Goal: Obtain resource: Download file/media

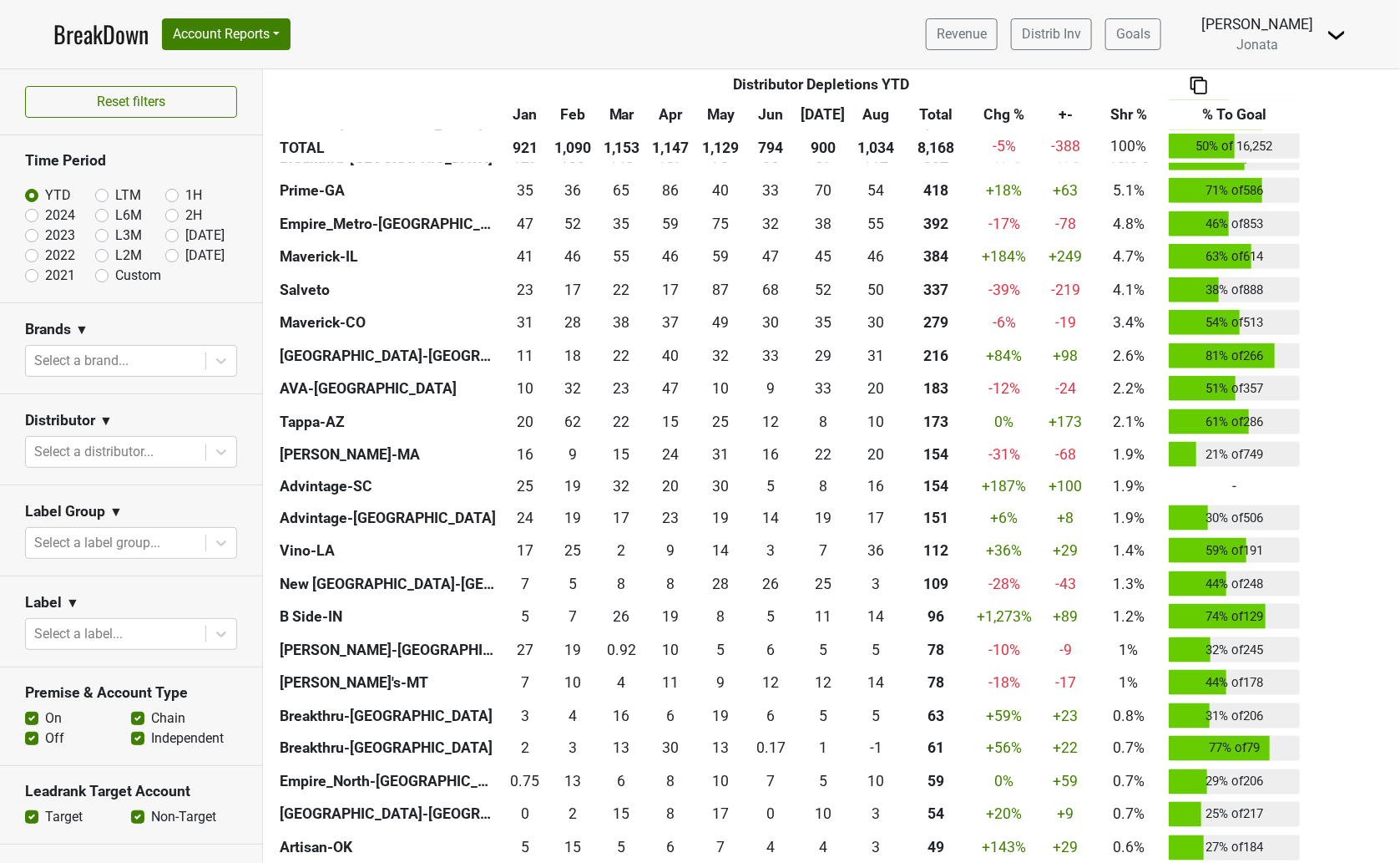
click at [1357, 482] on div "Distributor Distributor Depletions YTD Jan Feb Mar Apr May Jun [DATE] Aug Total…" at bounding box center [831, 601] width 1112 height 1236
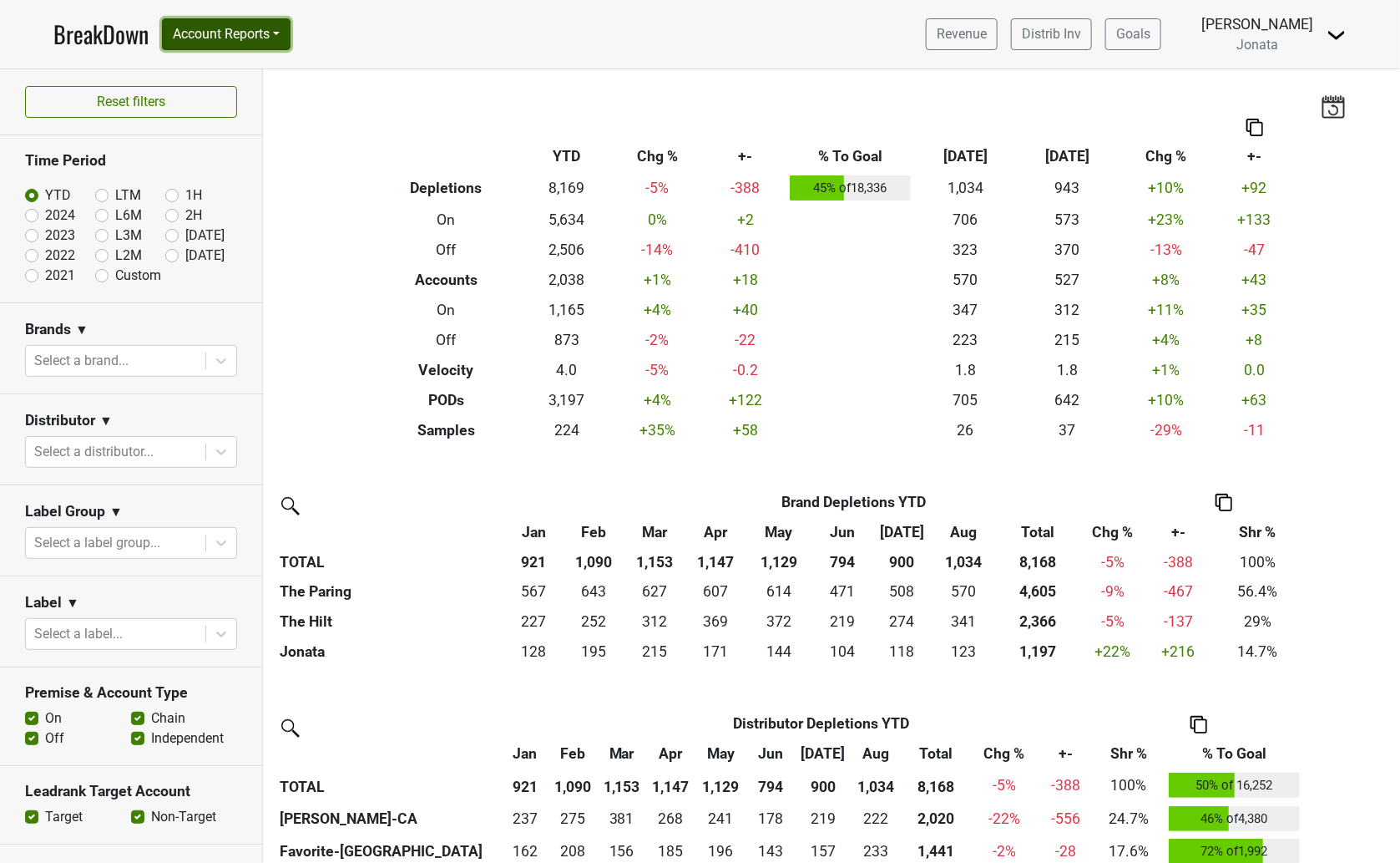
click at [273, 43] on button "Account Reports" at bounding box center [226, 34] width 129 height 32
click at [253, 72] on link "SuperRanker" at bounding box center [236, 72] width 148 height 27
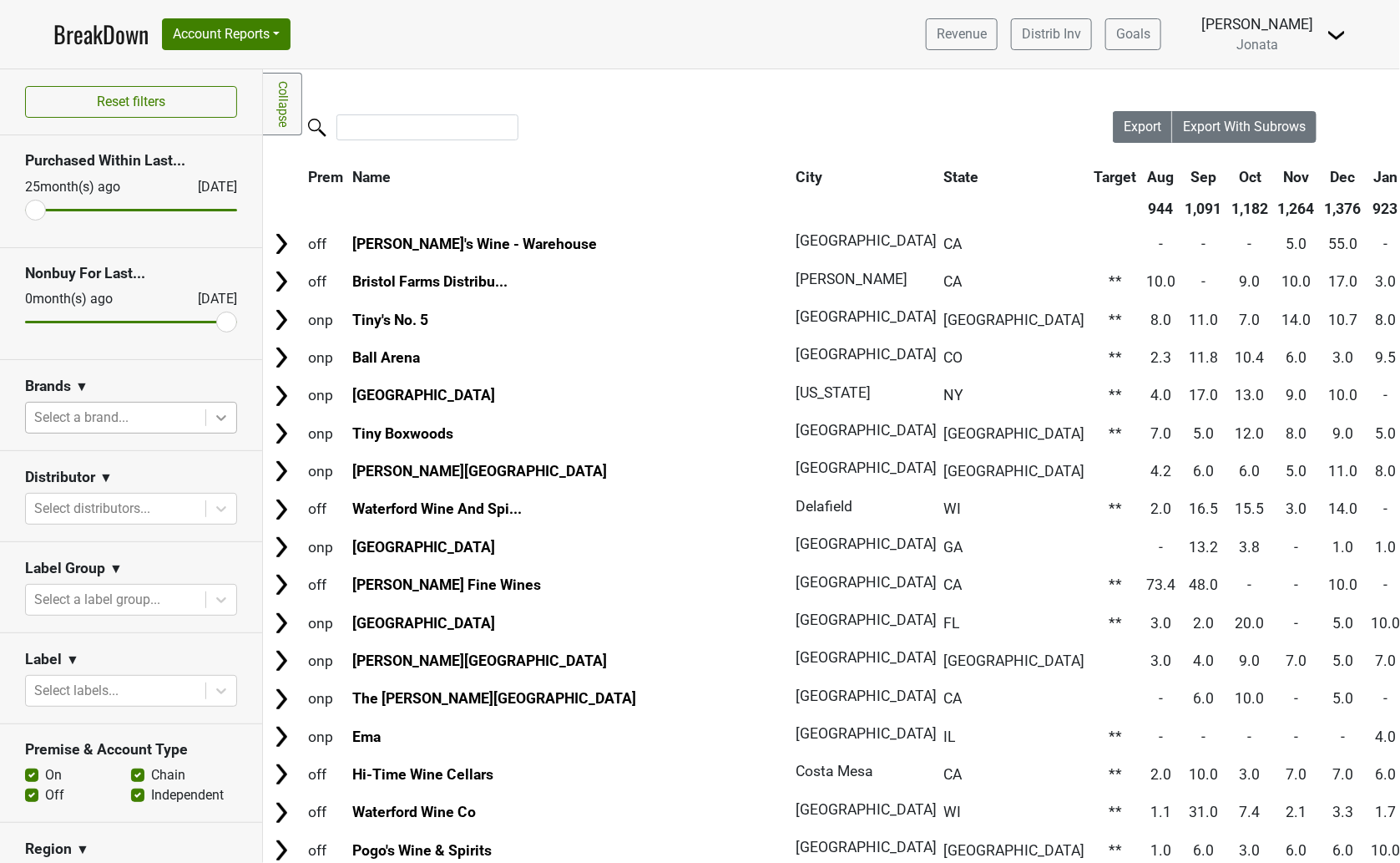
click at [213, 423] on icon at bounding box center [221, 417] width 16 height 16
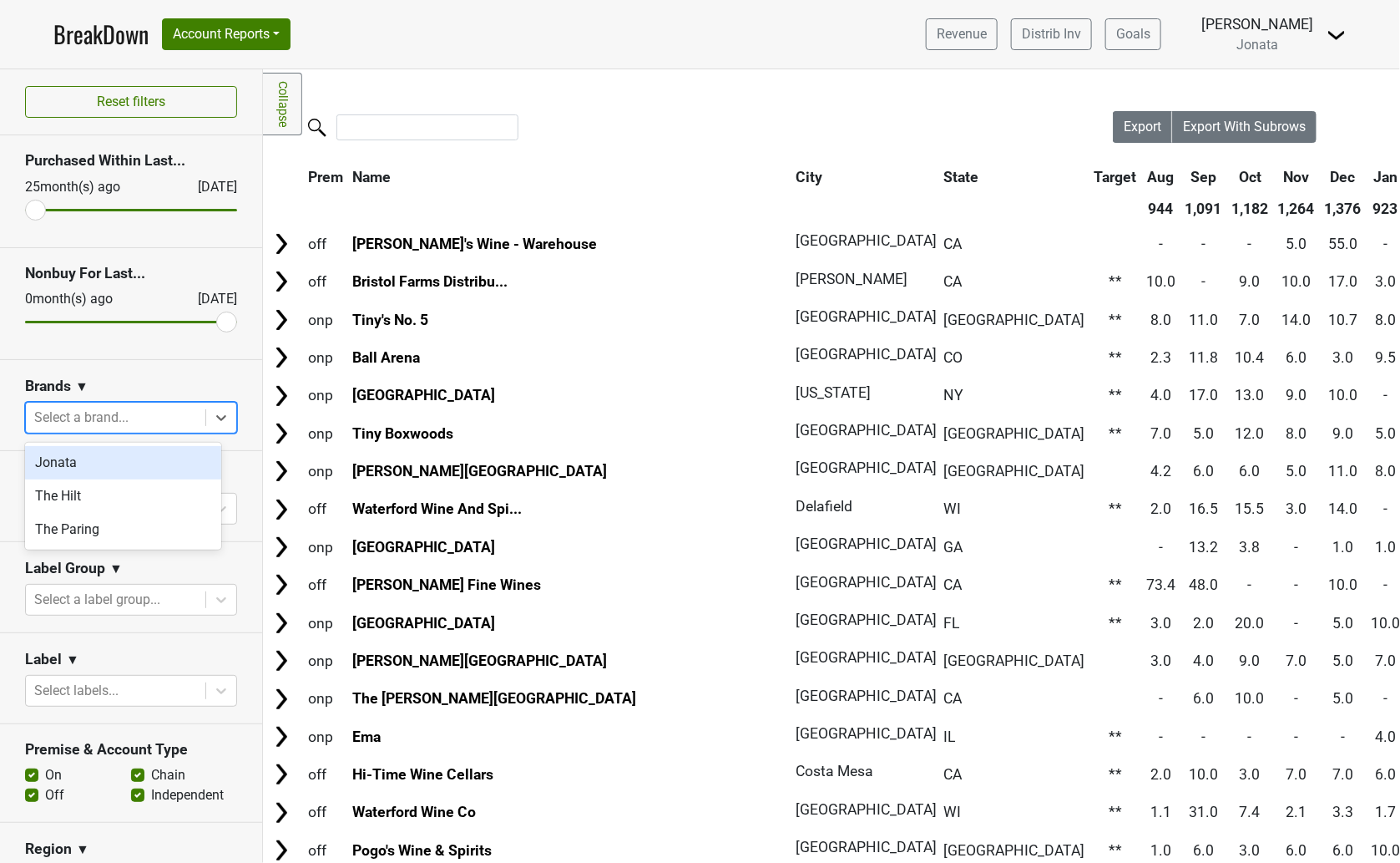
click at [89, 466] on div "Jonata" at bounding box center [123, 462] width 196 height 34
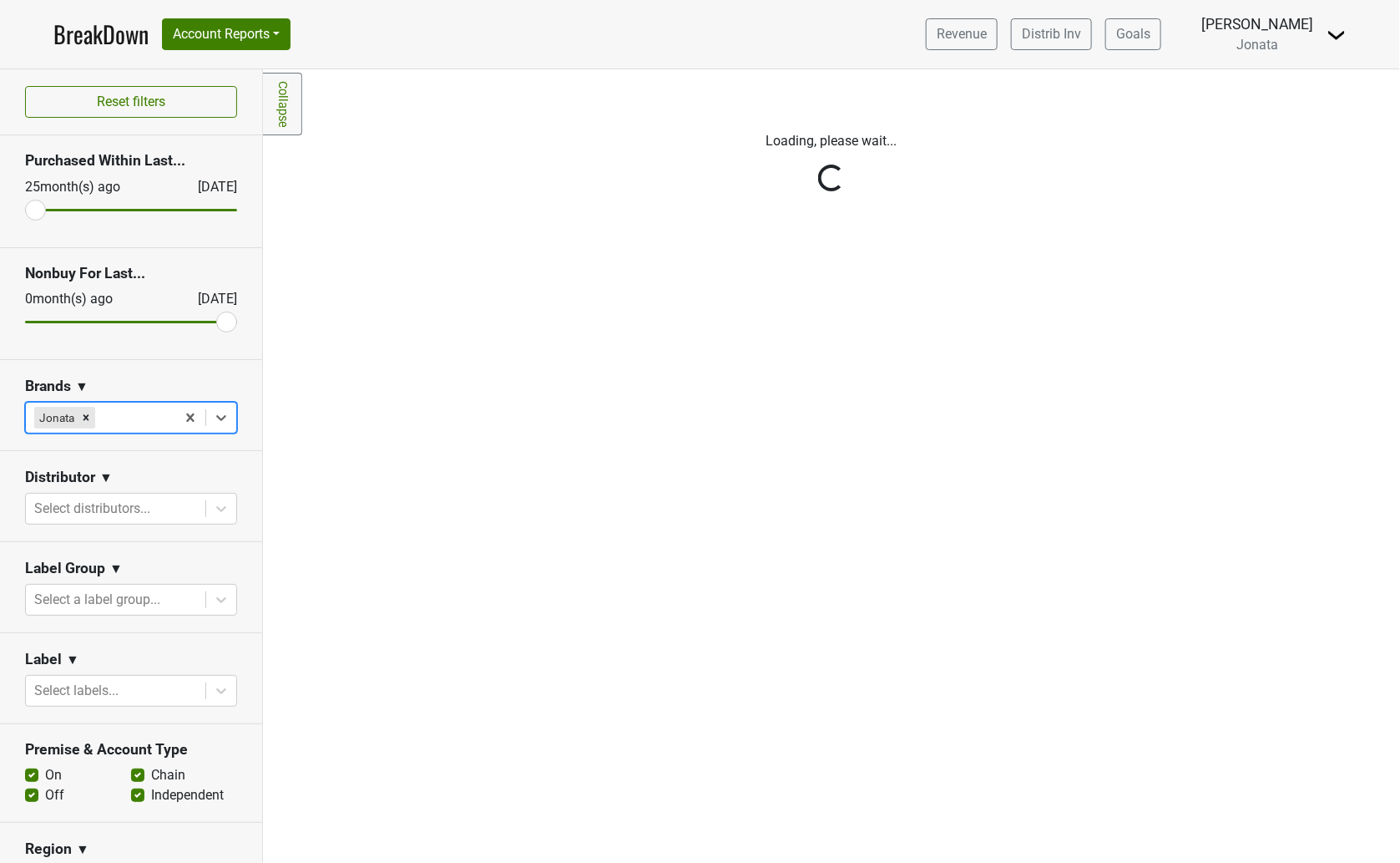
click at [213, 516] on icon at bounding box center [221, 509] width 16 height 16
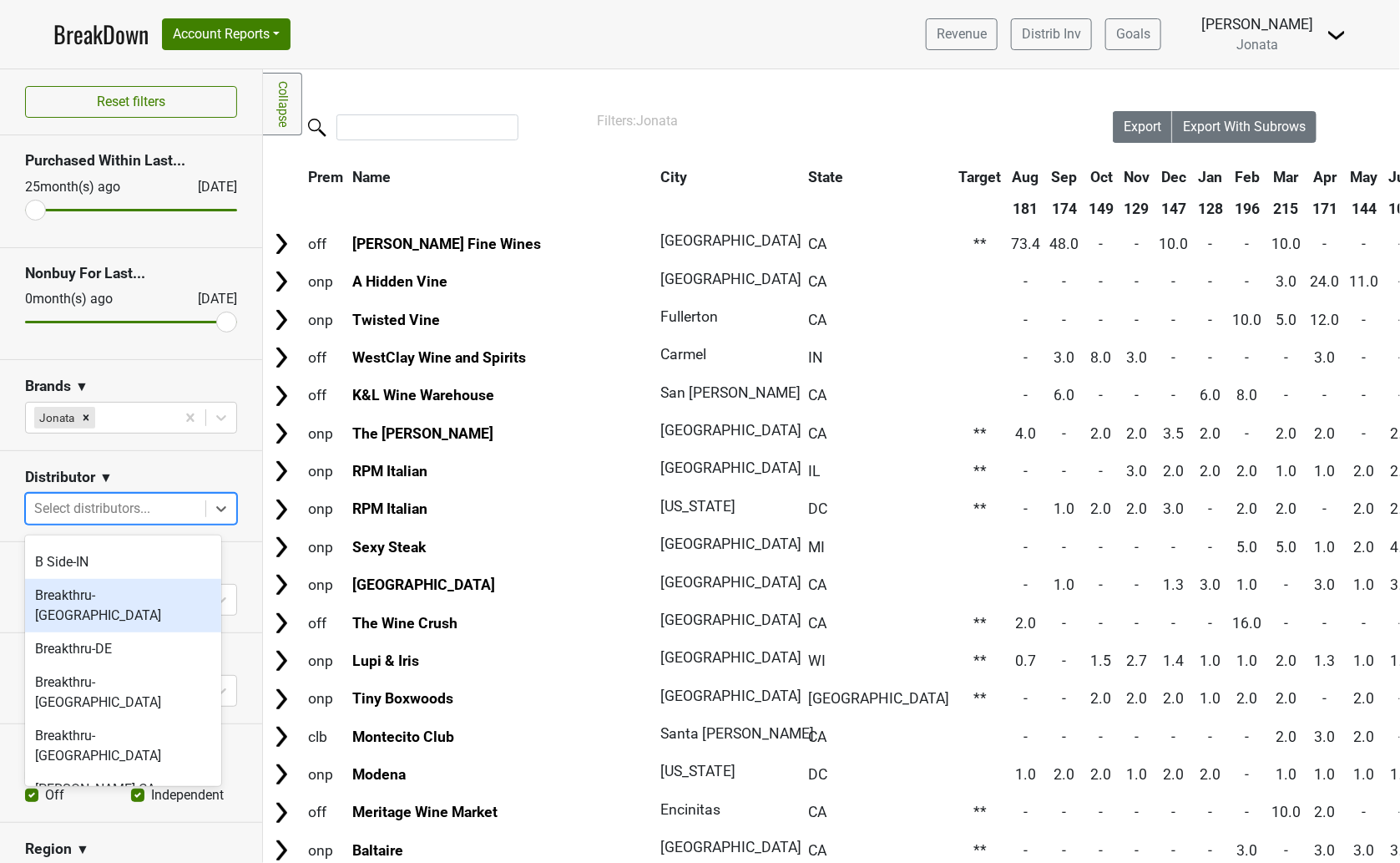
scroll to position [192, 0]
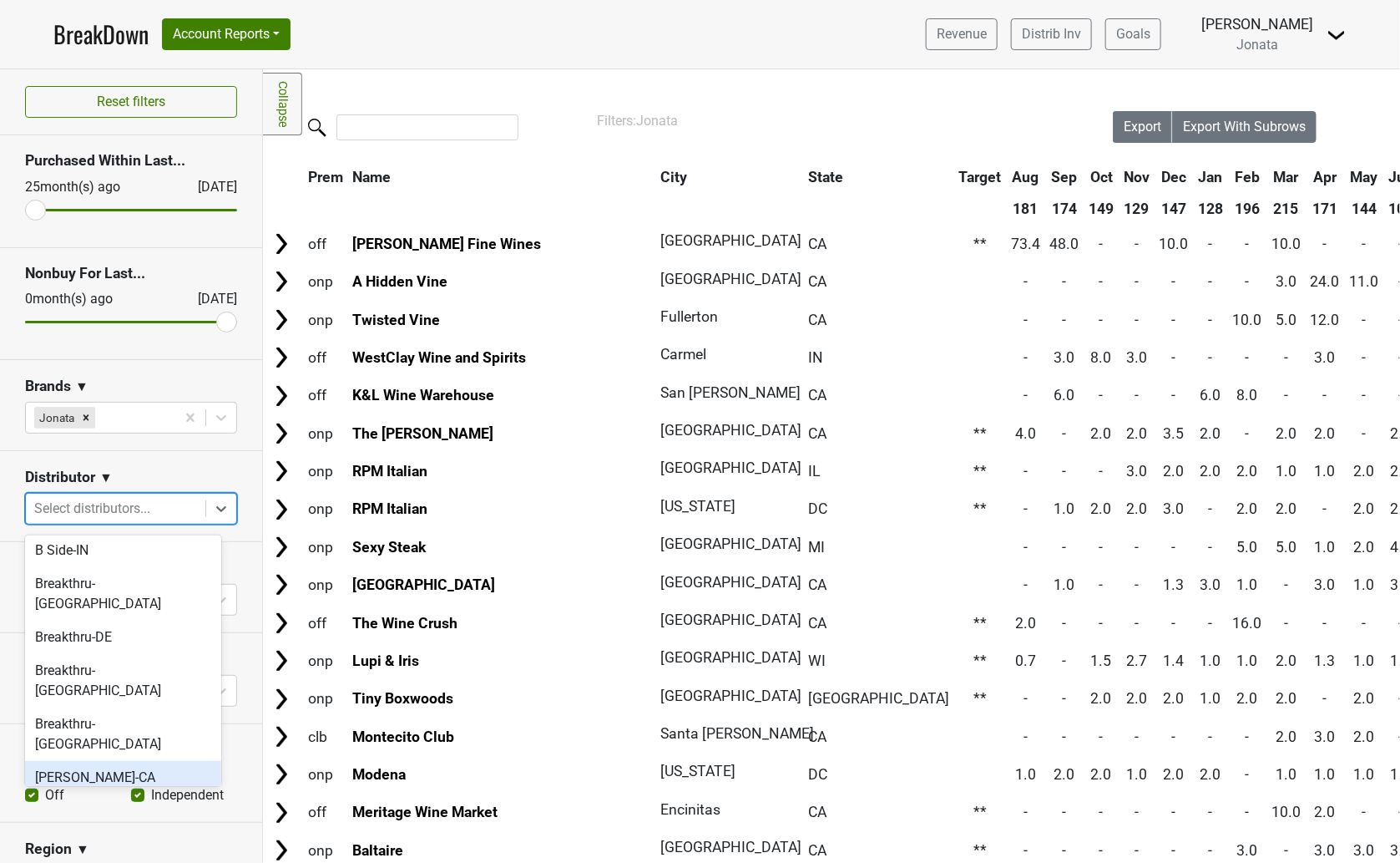
click at [126, 761] on div "[PERSON_NAME]-CA" at bounding box center [123, 777] width 196 height 34
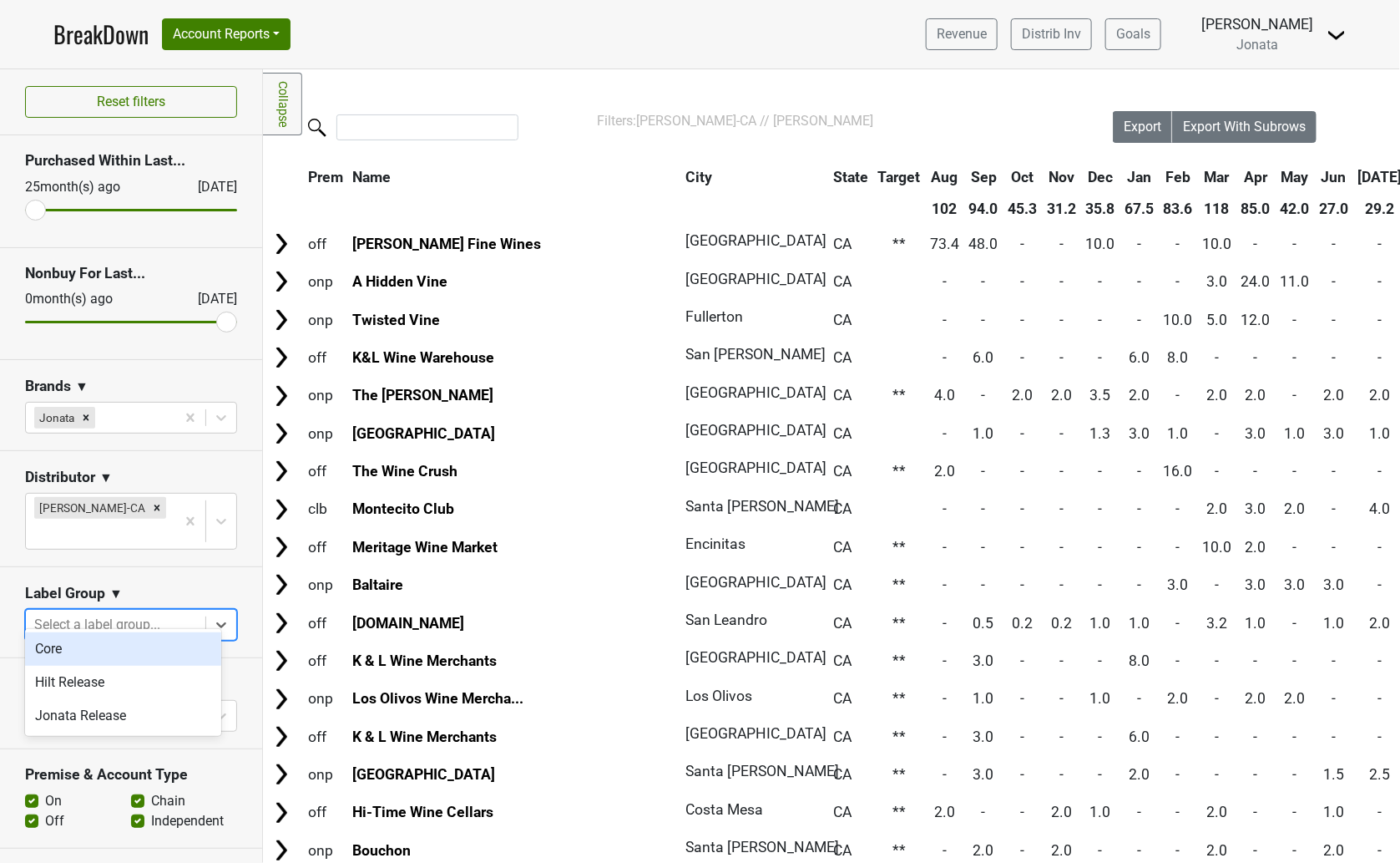
click at [213, 616] on icon at bounding box center [221, 624] width 16 height 16
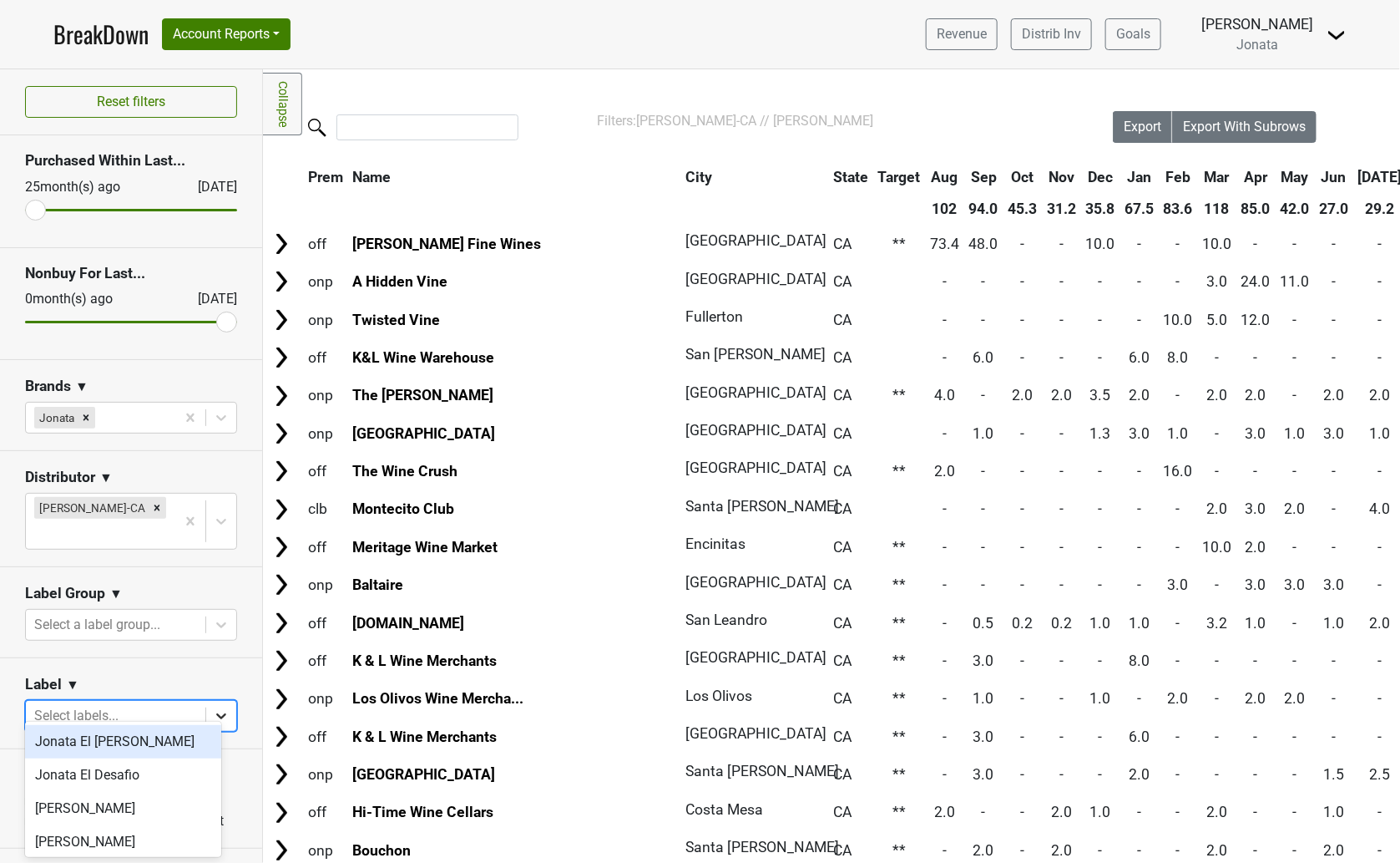
click at [213, 707] on icon at bounding box center [221, 715] width 16 height 16
click at [135, 748] on div "Jonata El [PERSON_NAME]" at bounding box center [123, 742] width 196 height 34
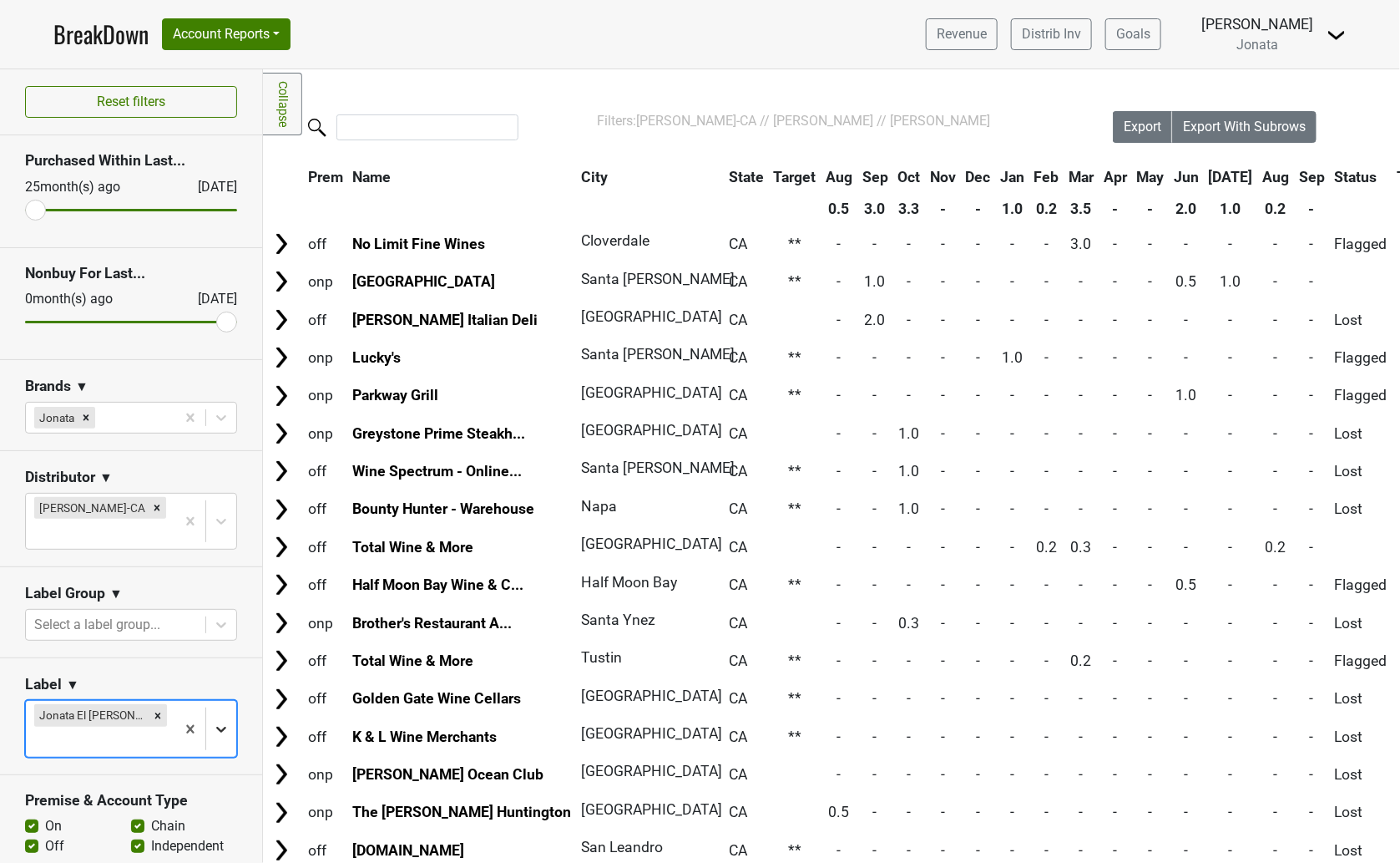
click at [213, 721] on icon at bounding box center [221, 729] width 16 height 16
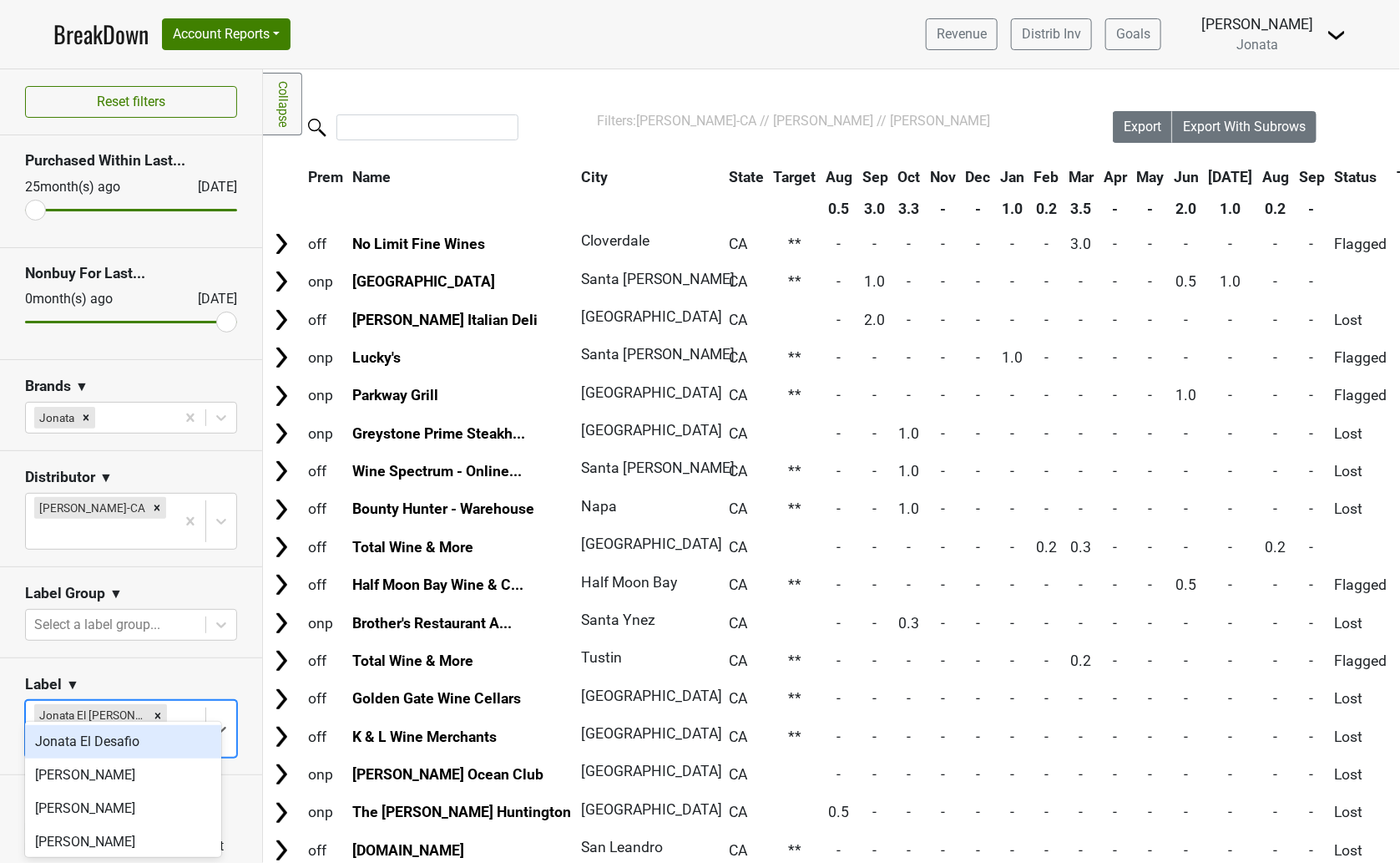
click at [129, 745] on div "Jonata El Desafio" at bounding box center [123, 742] width 196 height 34
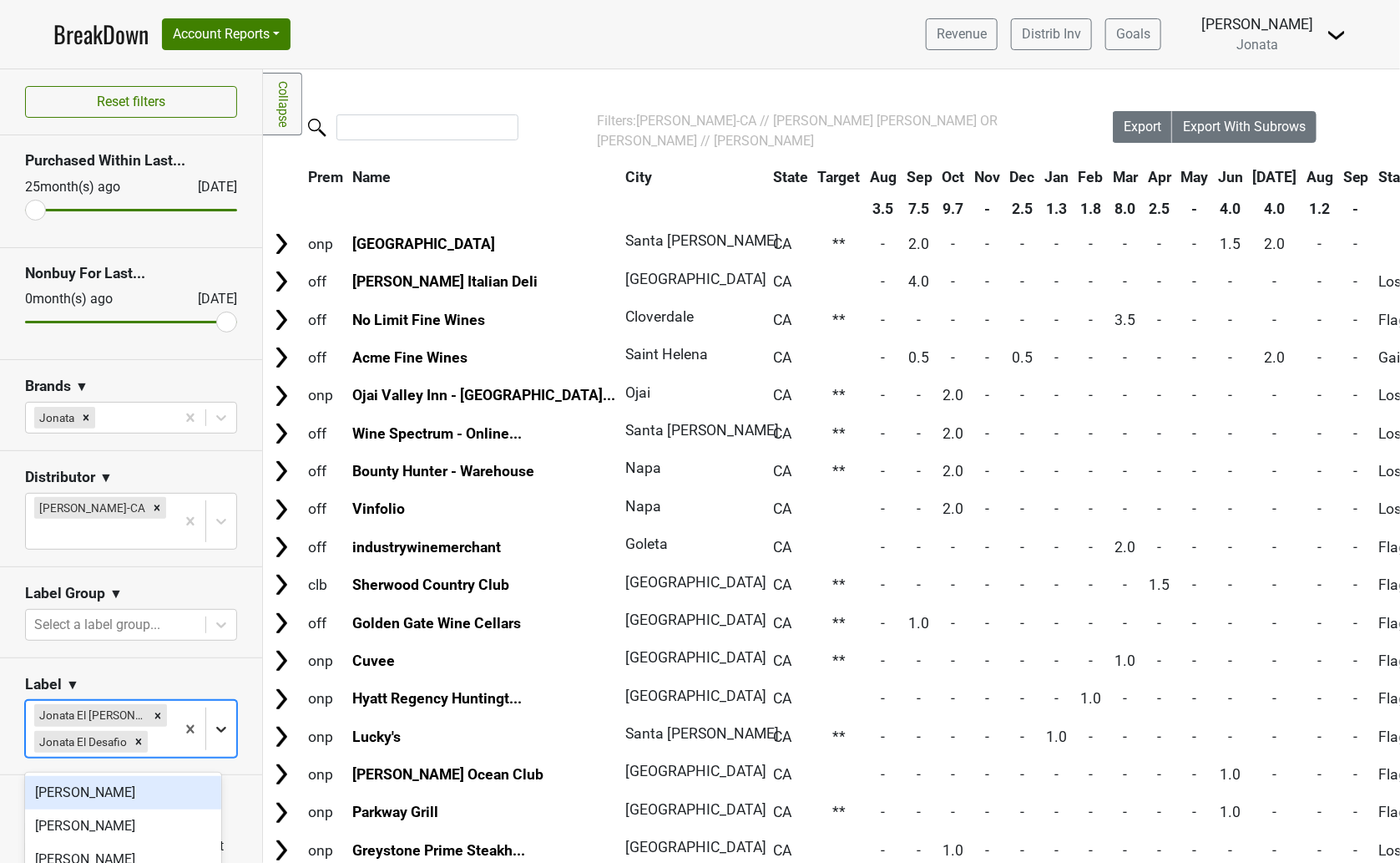
click at [217, 725] on body "BreakDown Account Reports SuperRanker Map Award Progress Chain Compliance CRM N…" at bounding box center [700, 431] width 1400 height 863
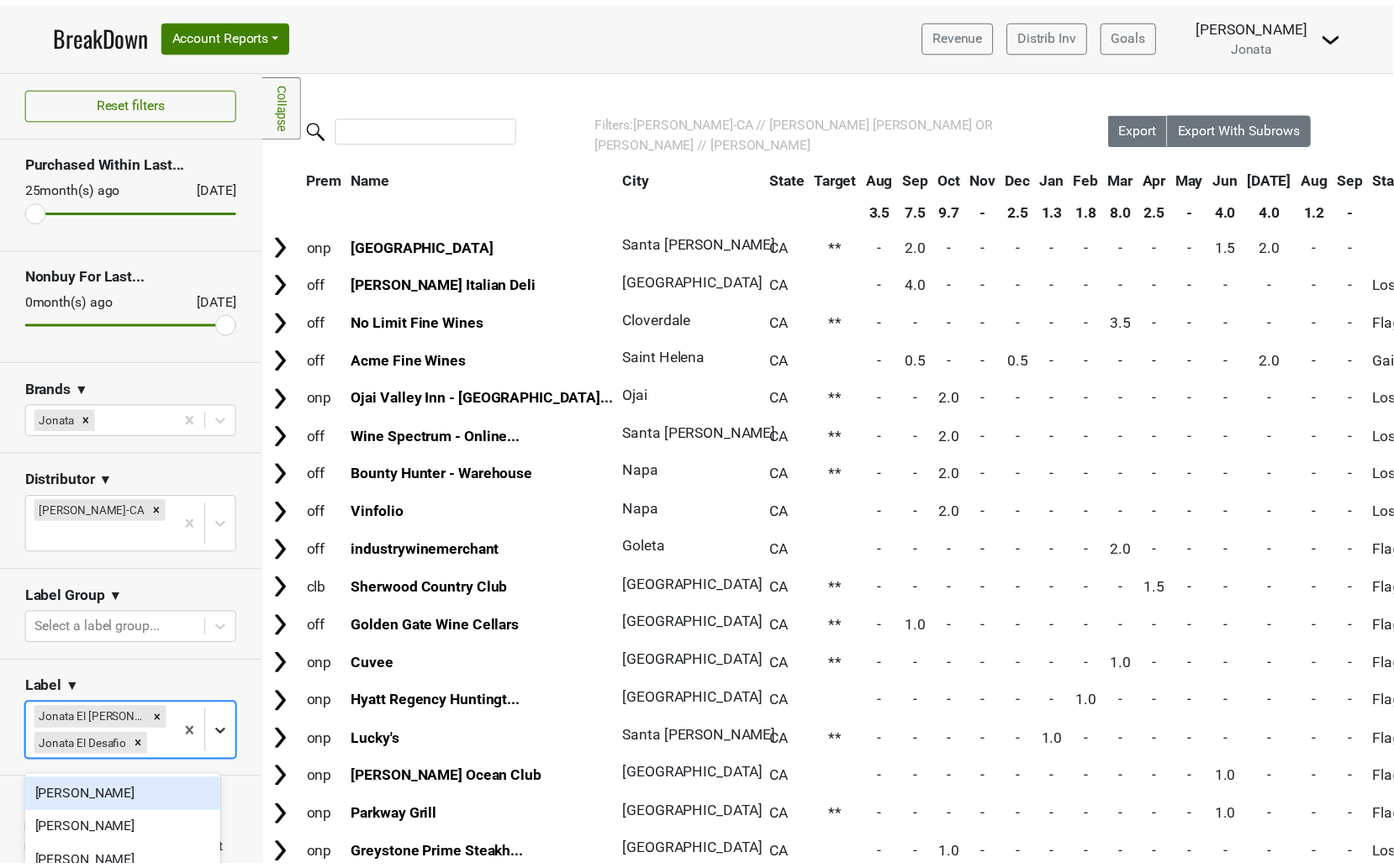
scroll to position [160, 0]
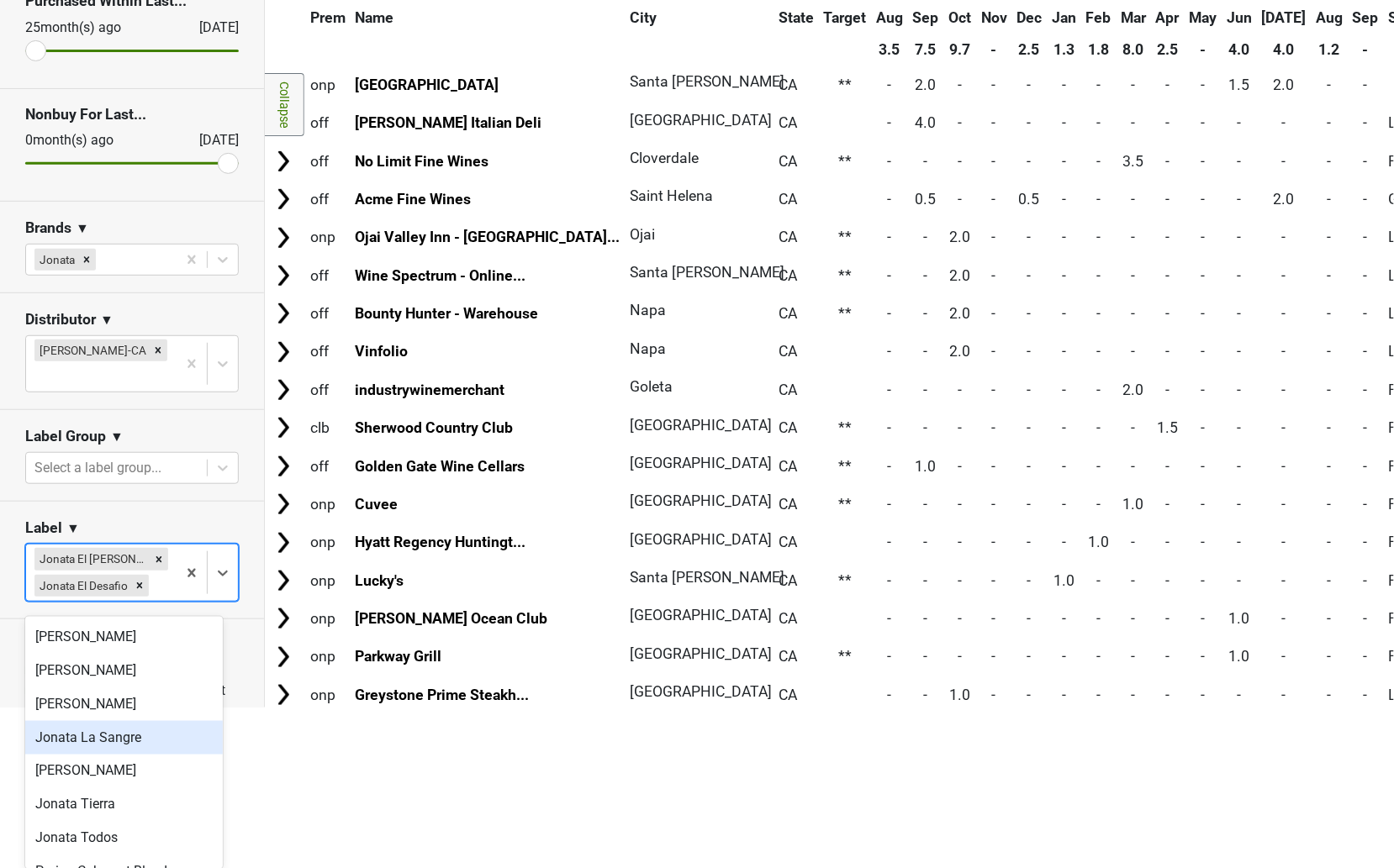
click at [135, 732] on div "Jonata La Sangre" at bounding box center [124, 737] width 197 height 34
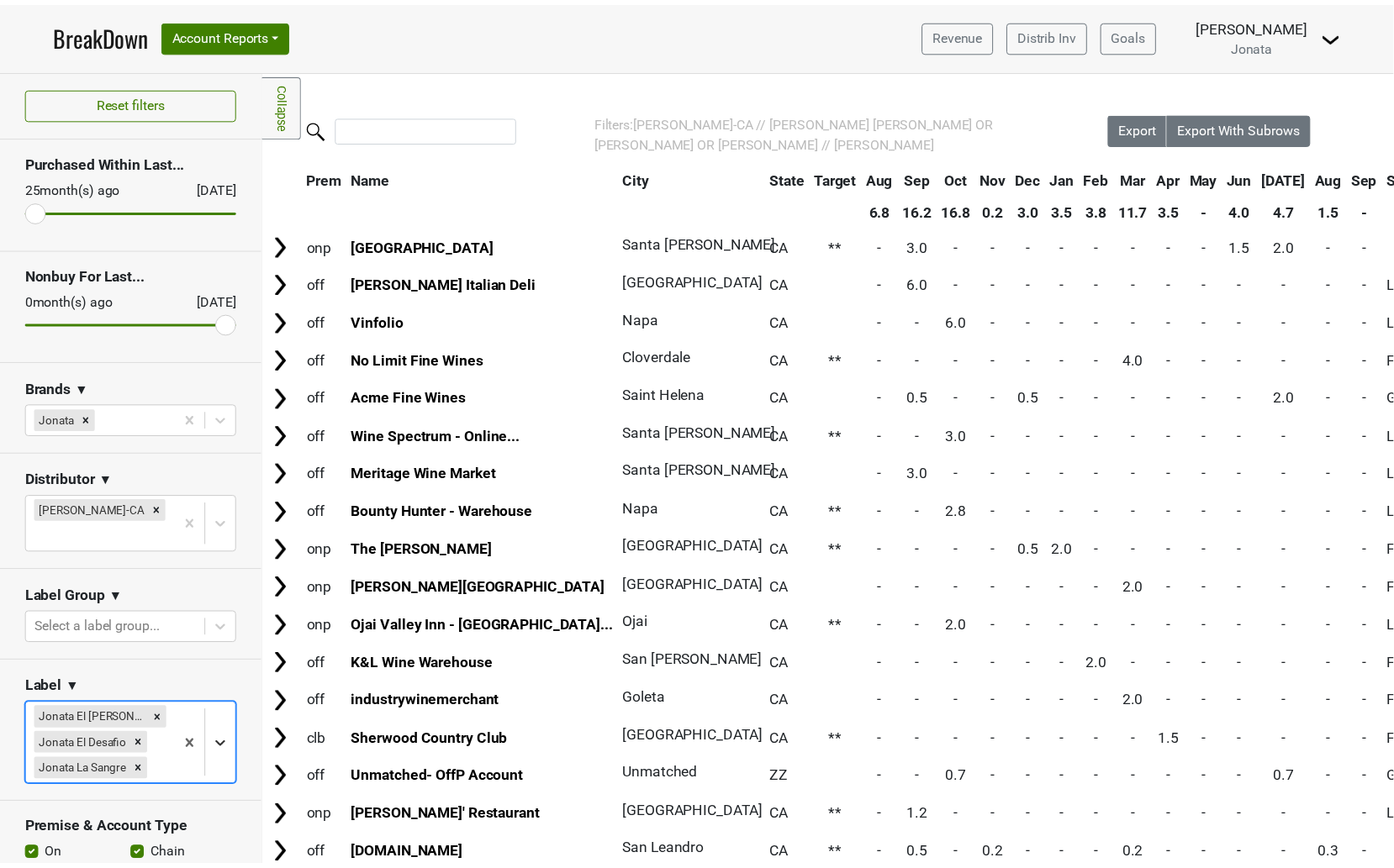
scroll to position [186, 0]
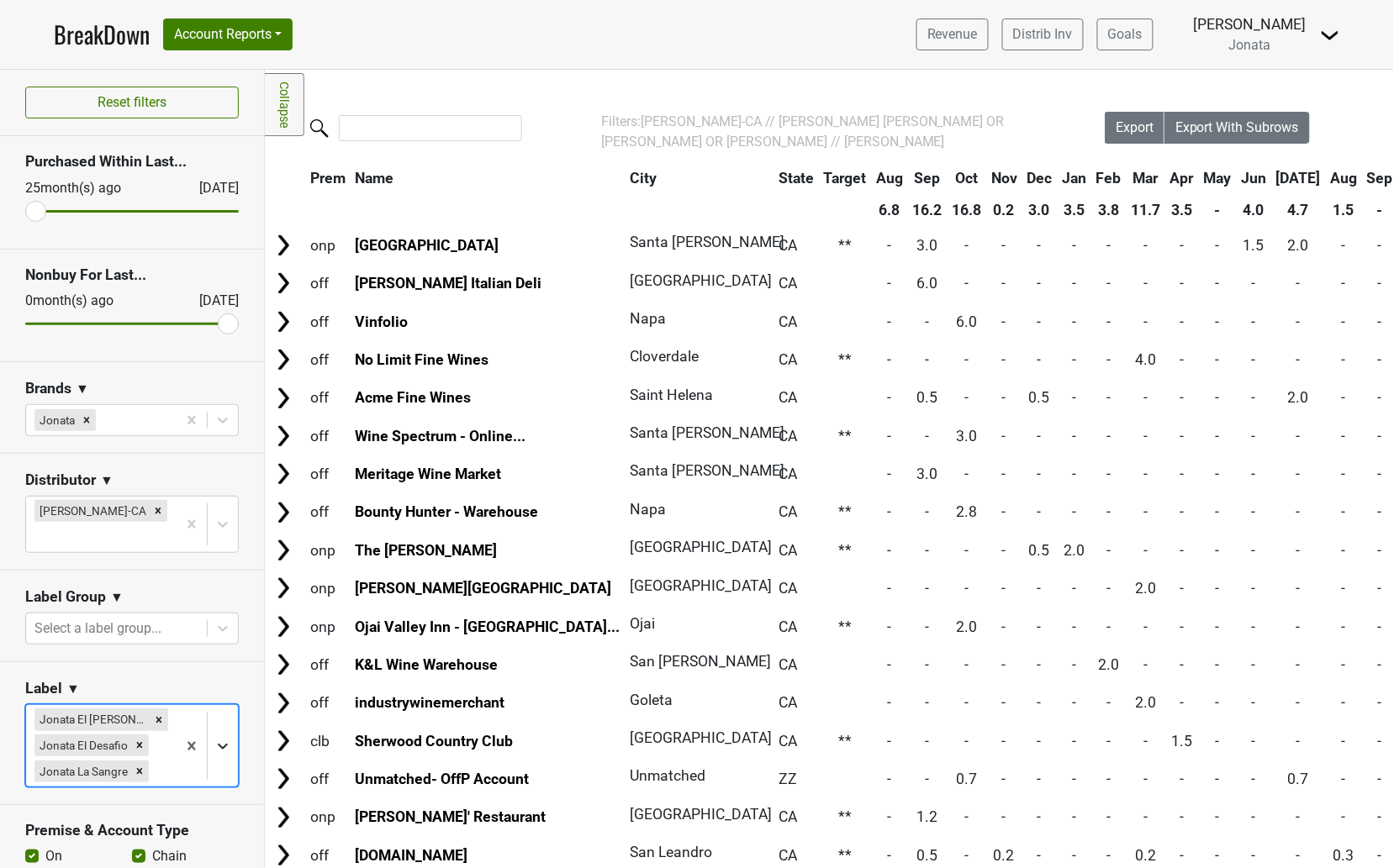
click at [198, 745] on body "BreakDown Account Reports SuperRanker Map Award Progress Chain Compliance CRM N…" at bounding box center [697, 434] width 1394 height 868
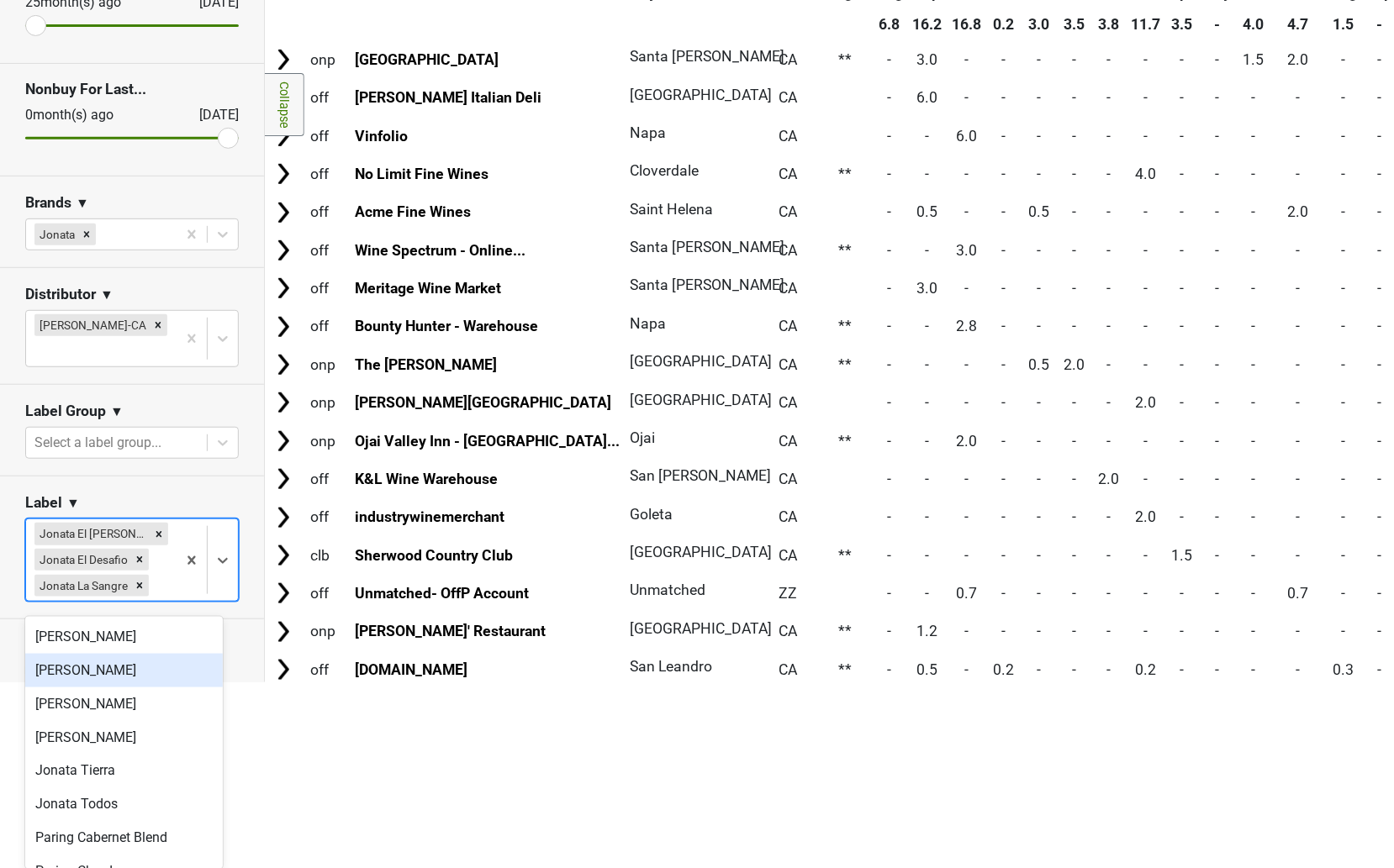
click at [78, 659] on div "[PERSON_NAME]" at bounding box center [124, 670] width 197 height 34
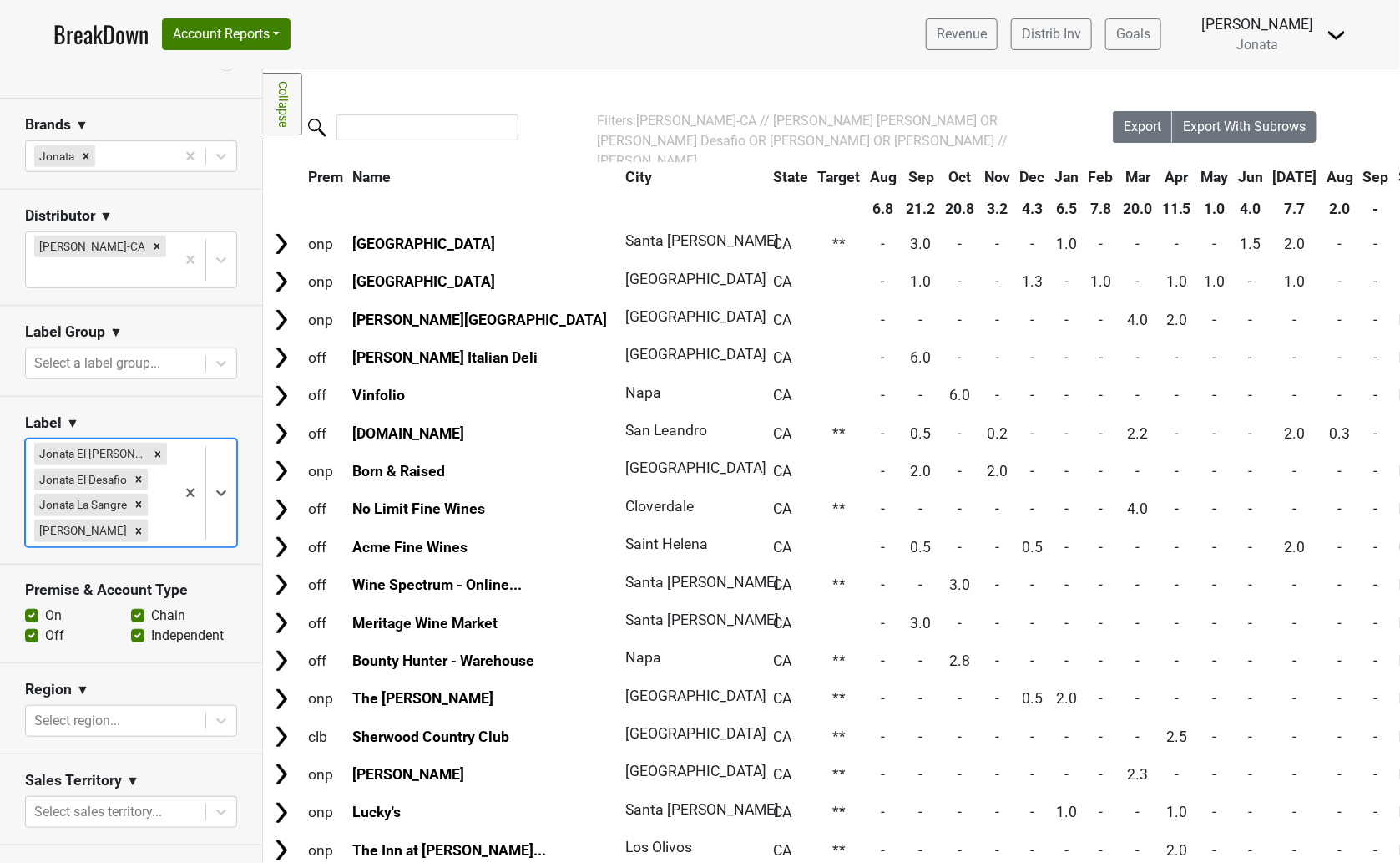
scroll to position [215, 0]
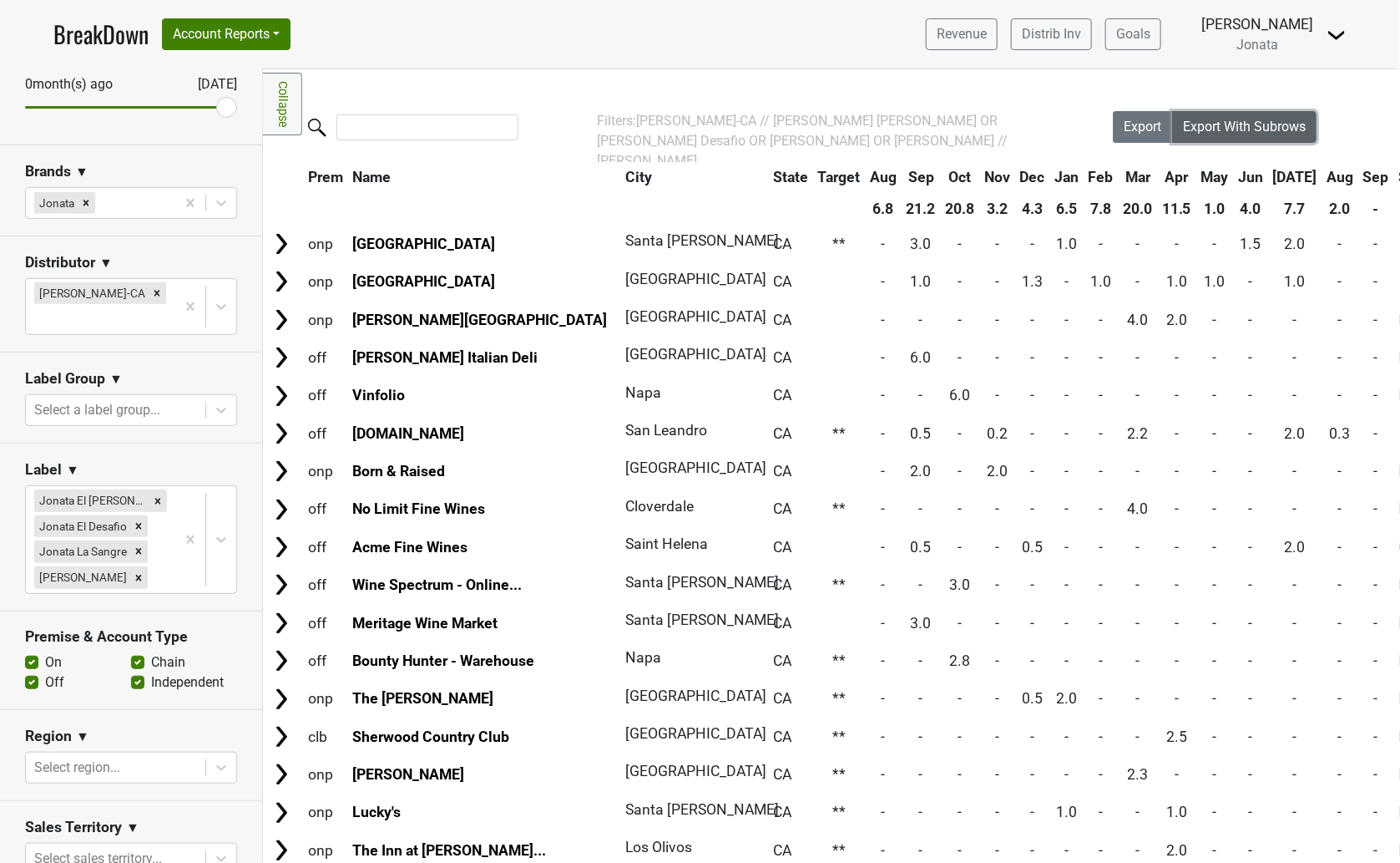
click at [1220, 130] on span "Export With Subrows" at bounding box center [1244, 126] width 123 height 15
click at [1338, 102] on div "Filters Collapse Loading, please wait... Please wait, your file is being downlo…" at bounding box center [832, 466] width 1137 height 793
drag, startPoint x: 139, startPoint y: 505, endPoint x: 139, endPoint y: 527, distance: 22.0
click at [139, 521] on icon "Remove Jonata El Desafio" at bounding box center [138, 527] width 12 height 12
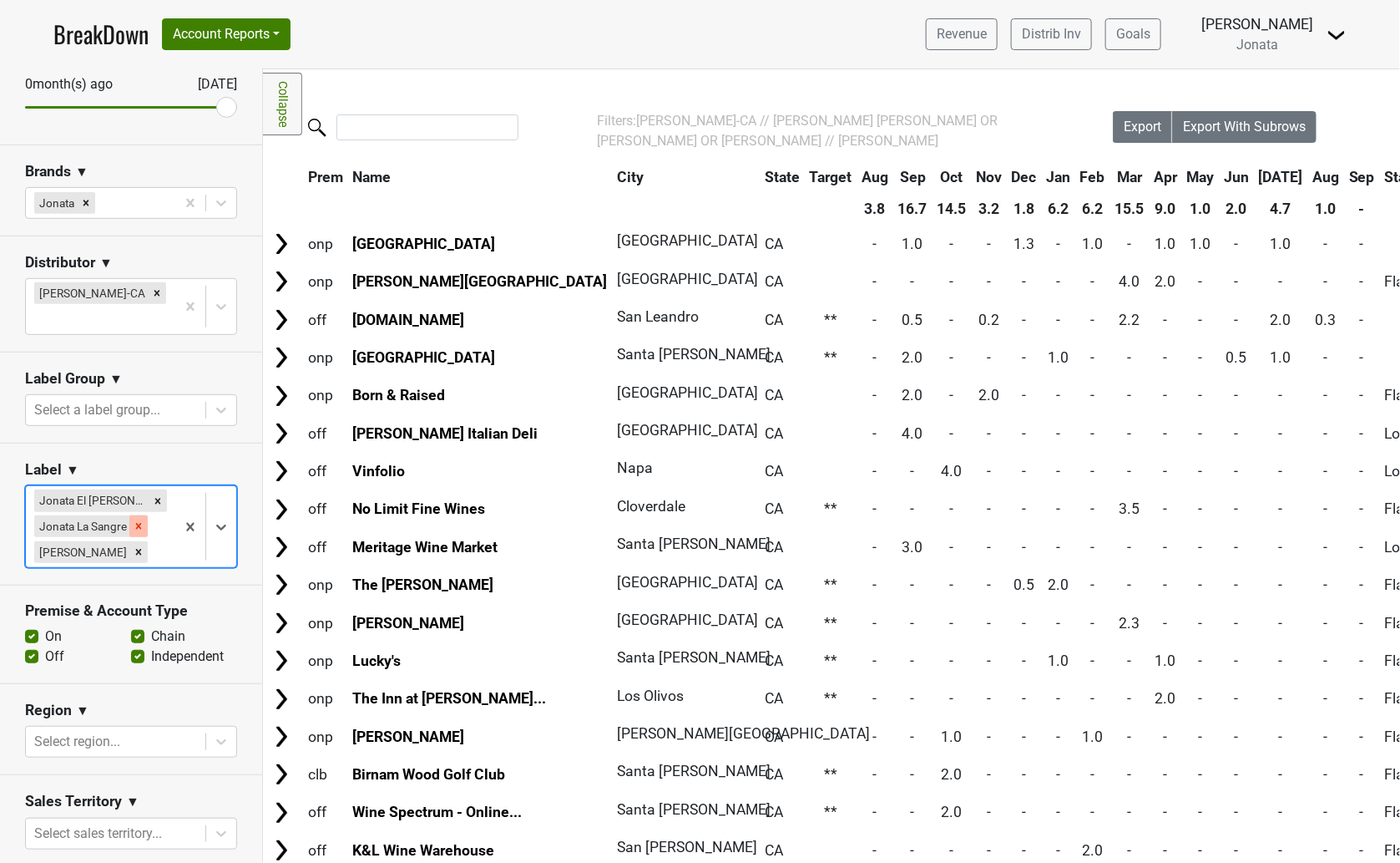
click at [138, 521] on icon "Remove Jonata La Sangre" at bounding box center [138, 527] width 12 height 12
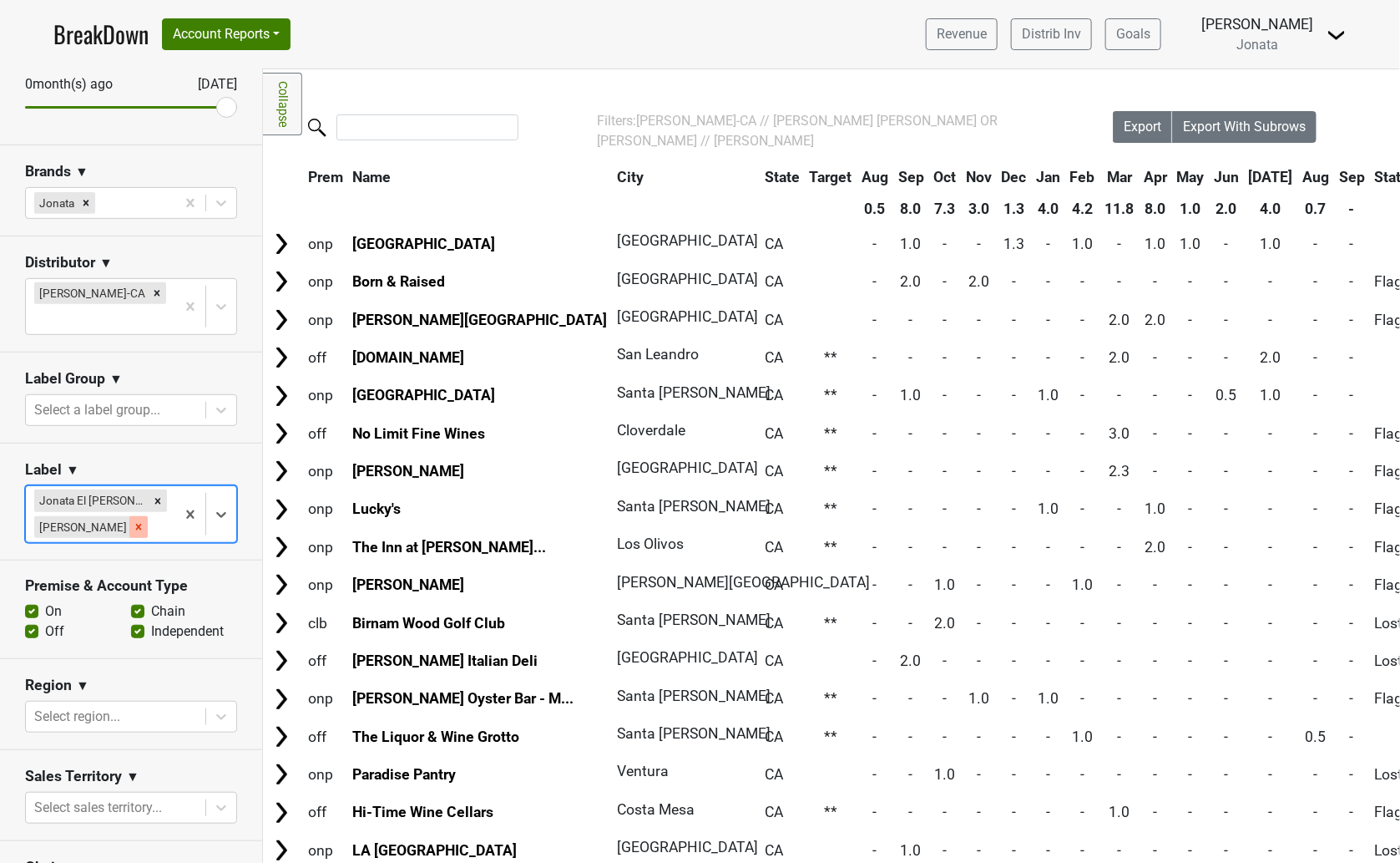
click at [136, 524] on icon "Remove Jonata Flor" at bounding box center [138, 527] width 6 height 6
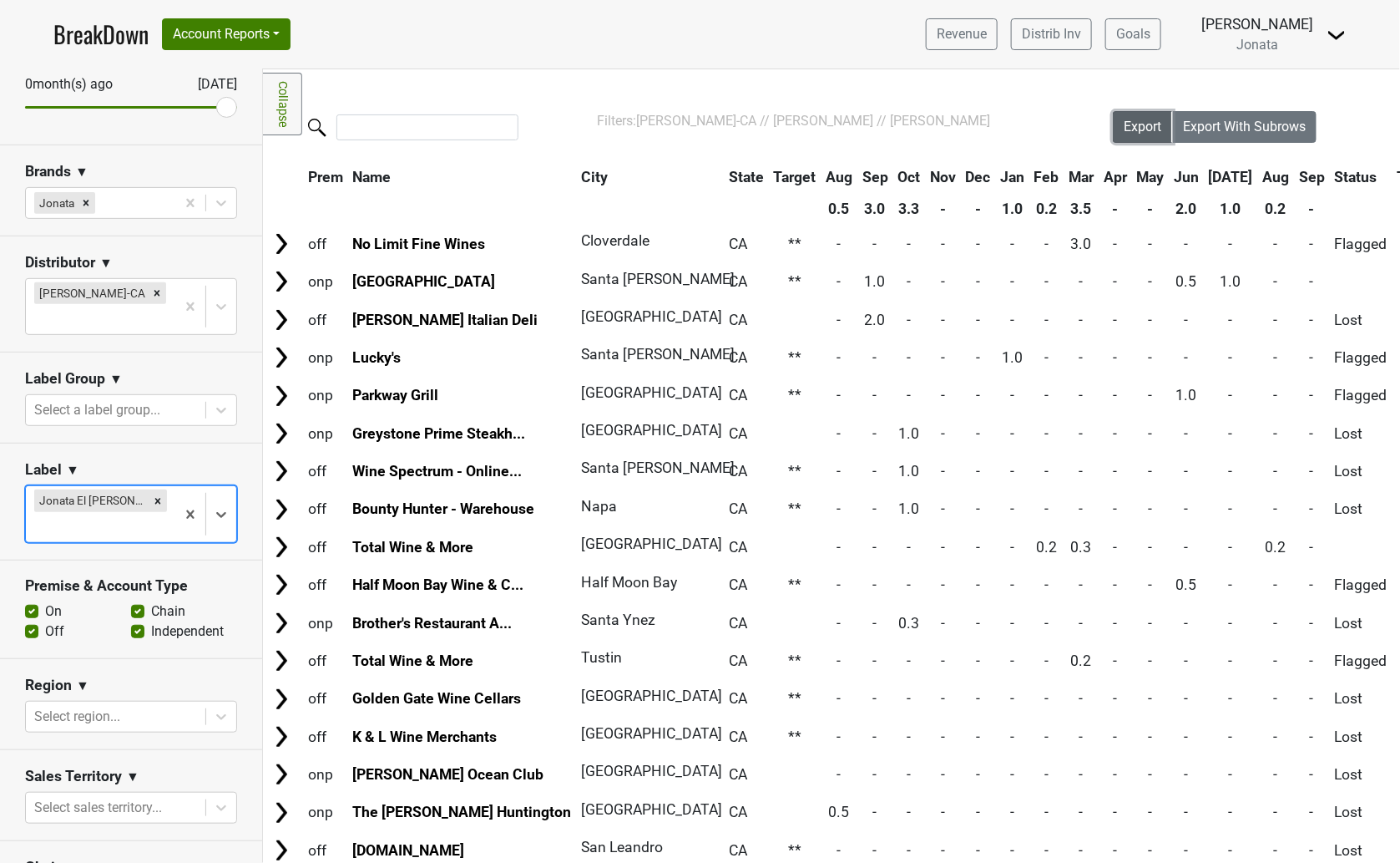
click at [1132, 129] on span "Export" at bounding box center [1143, 126] width 38 height 15
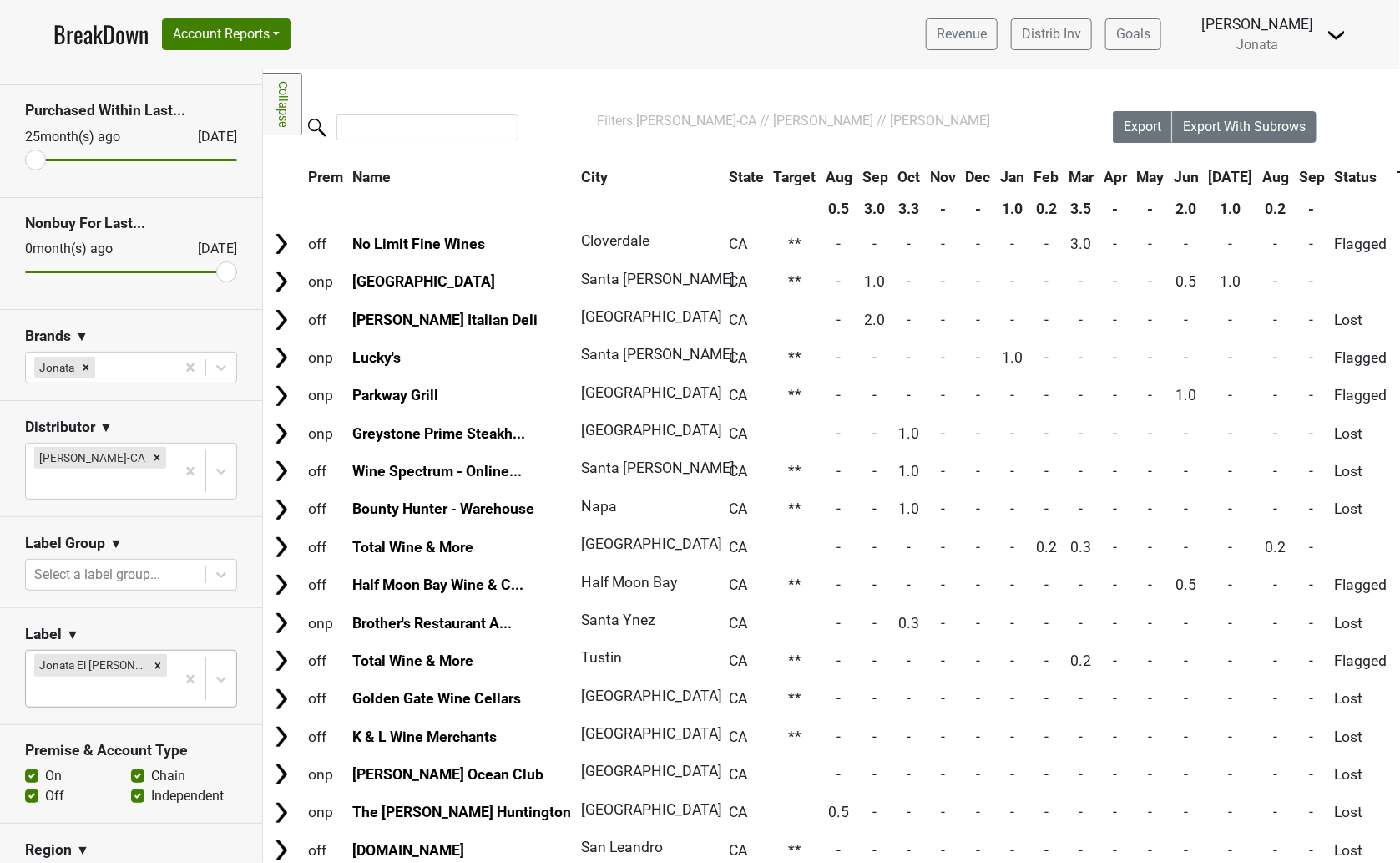
scroll to position [0, 0]
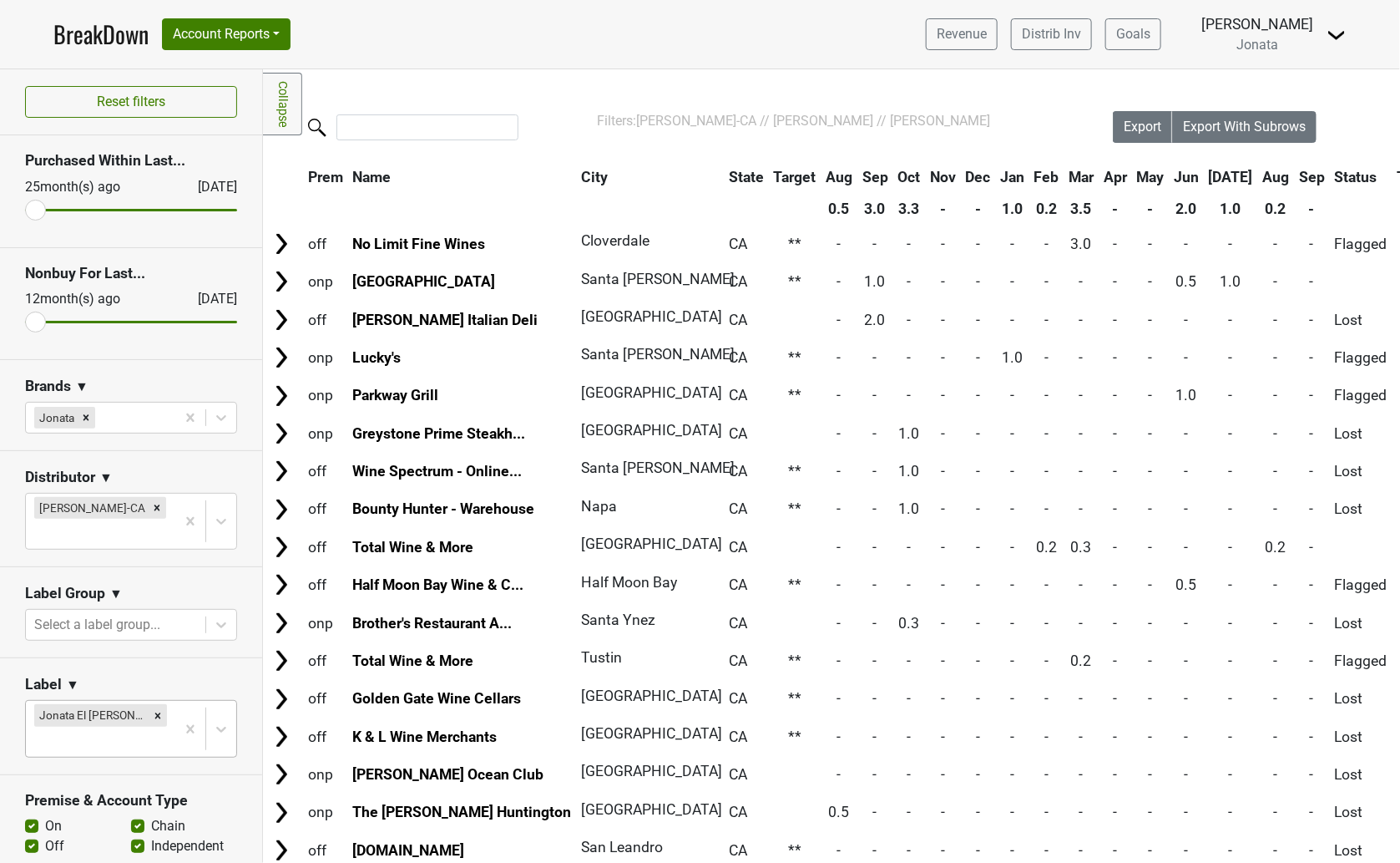
drag, startPoint x: 207, startPoint y: 320, endPoint x: 6, endPoint y: 334, distance: 201.5
click at [25, 324] on input "range" at bounding box center [131, 322] width 212 height 3
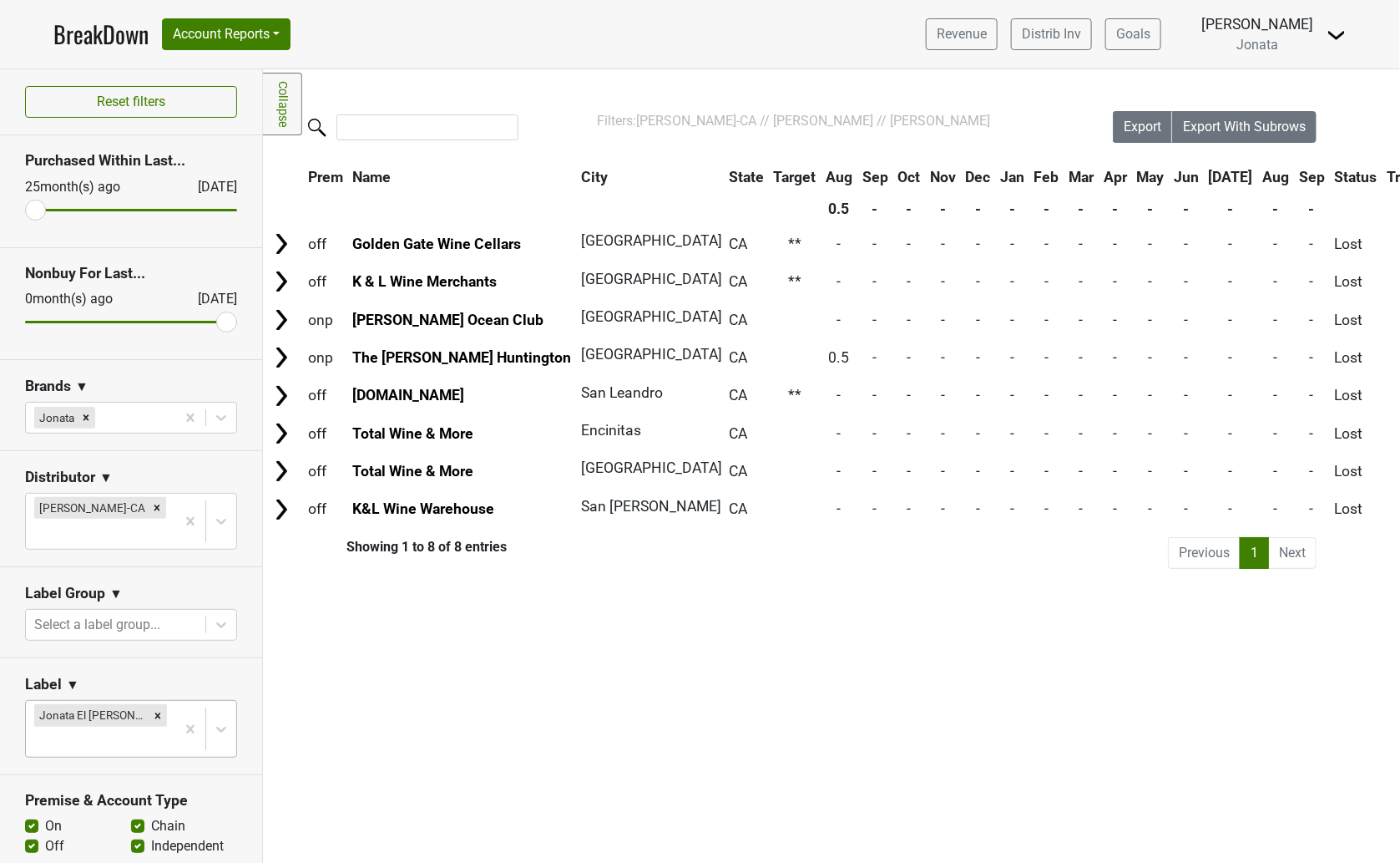
drag, startPoint x: 42, startPoint y: 326, endPoint x: 273, endPoint y: 329, distance: 231.0
type input "0"
click at [237, 324] on input "range" at bounding box center [131, 322] width 212 height 3
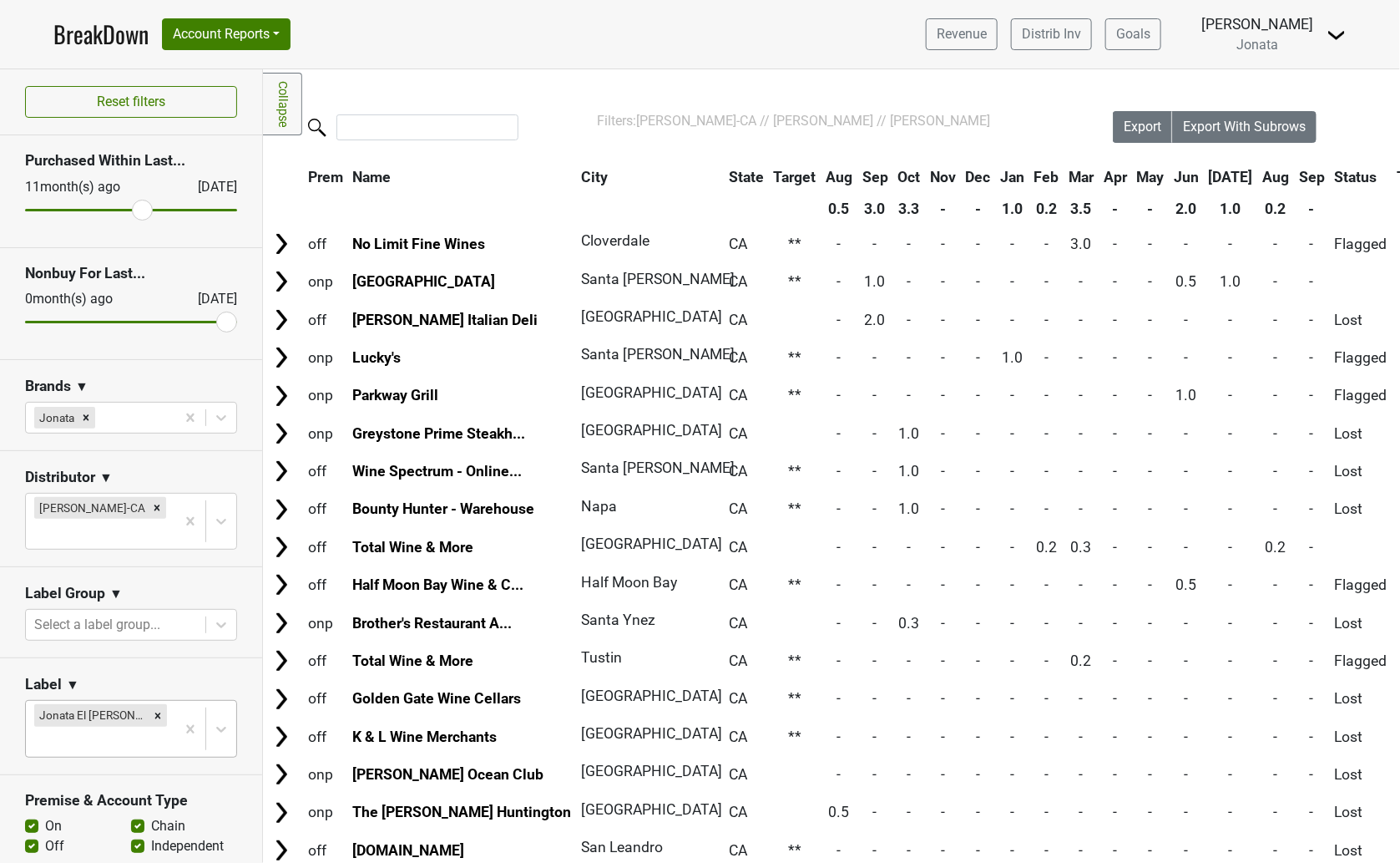
drag, startPoint x: 31, startPoint y: 210, endPoint x: 136, endPoint y: 207, distance: 105.0
click at [136, 209] on input "range" at bounding box center [131, 210] width 212 height 3
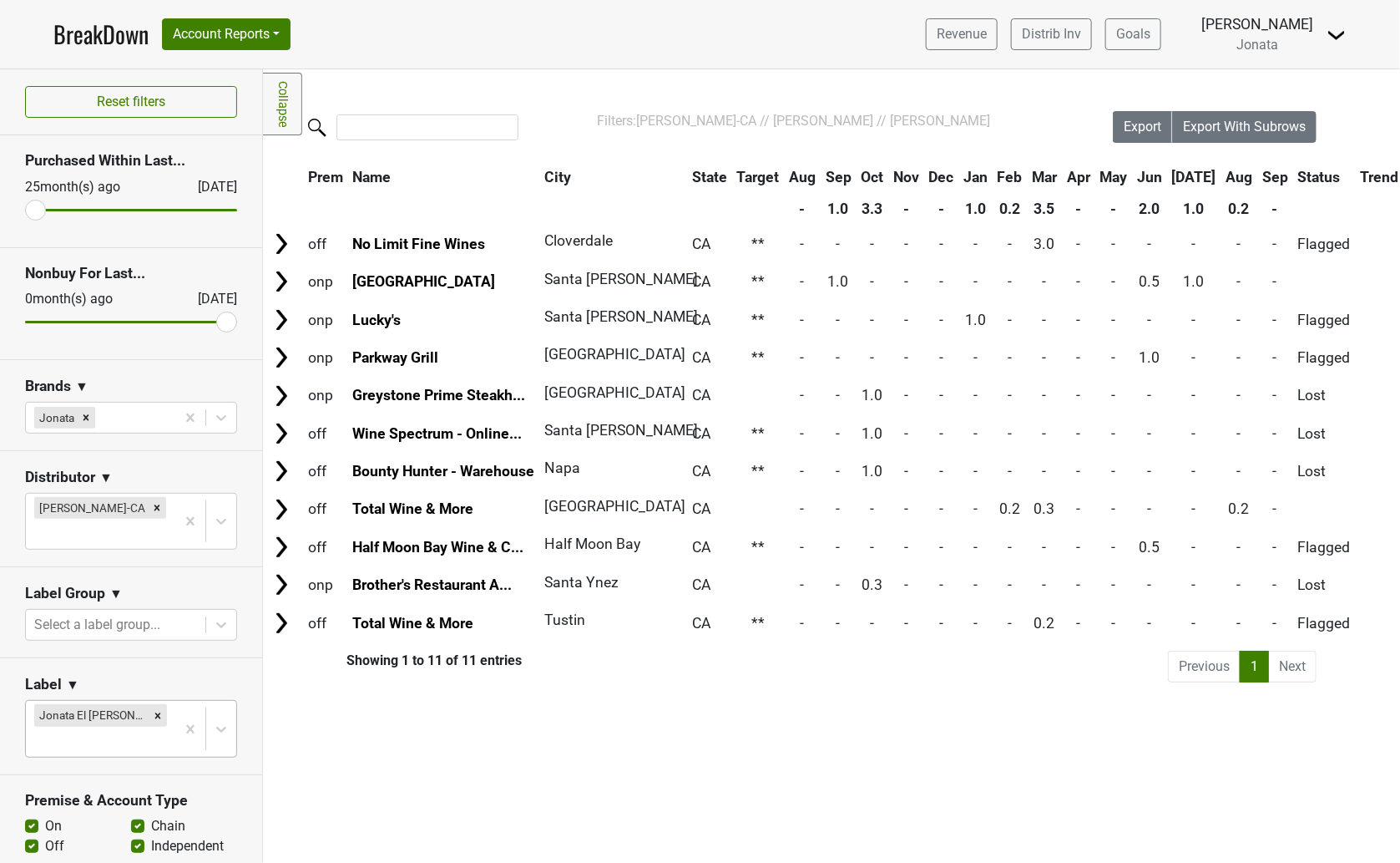
drag, startPoint x: 135, startPoint y: 207, endPoint x: 3, endPoint y: 211, distance: 132.1
type input "25"
click at [25, 211] on input "range" at bounding box center [131, 210] width 212 height 3
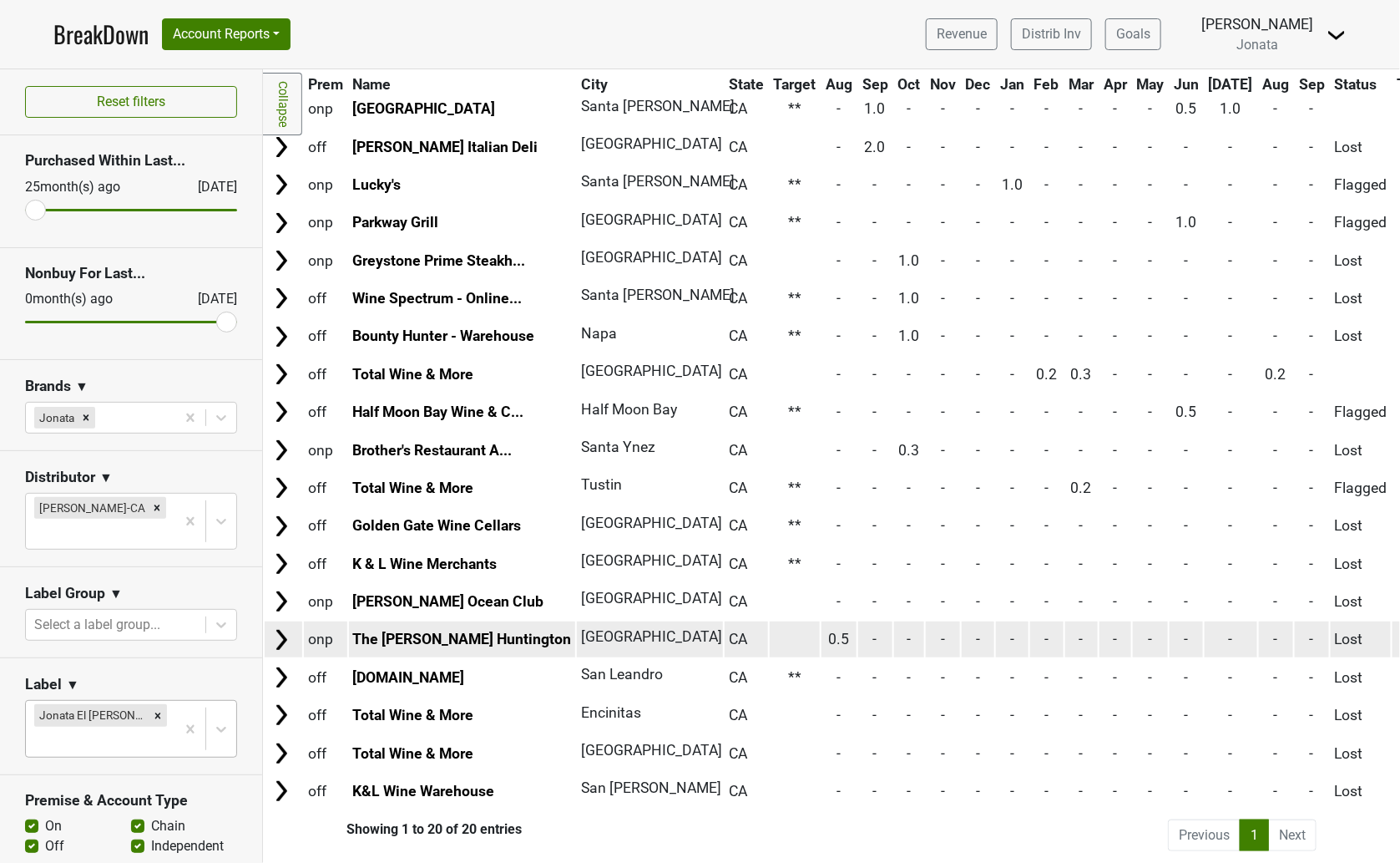
scroll to position [180, 0]
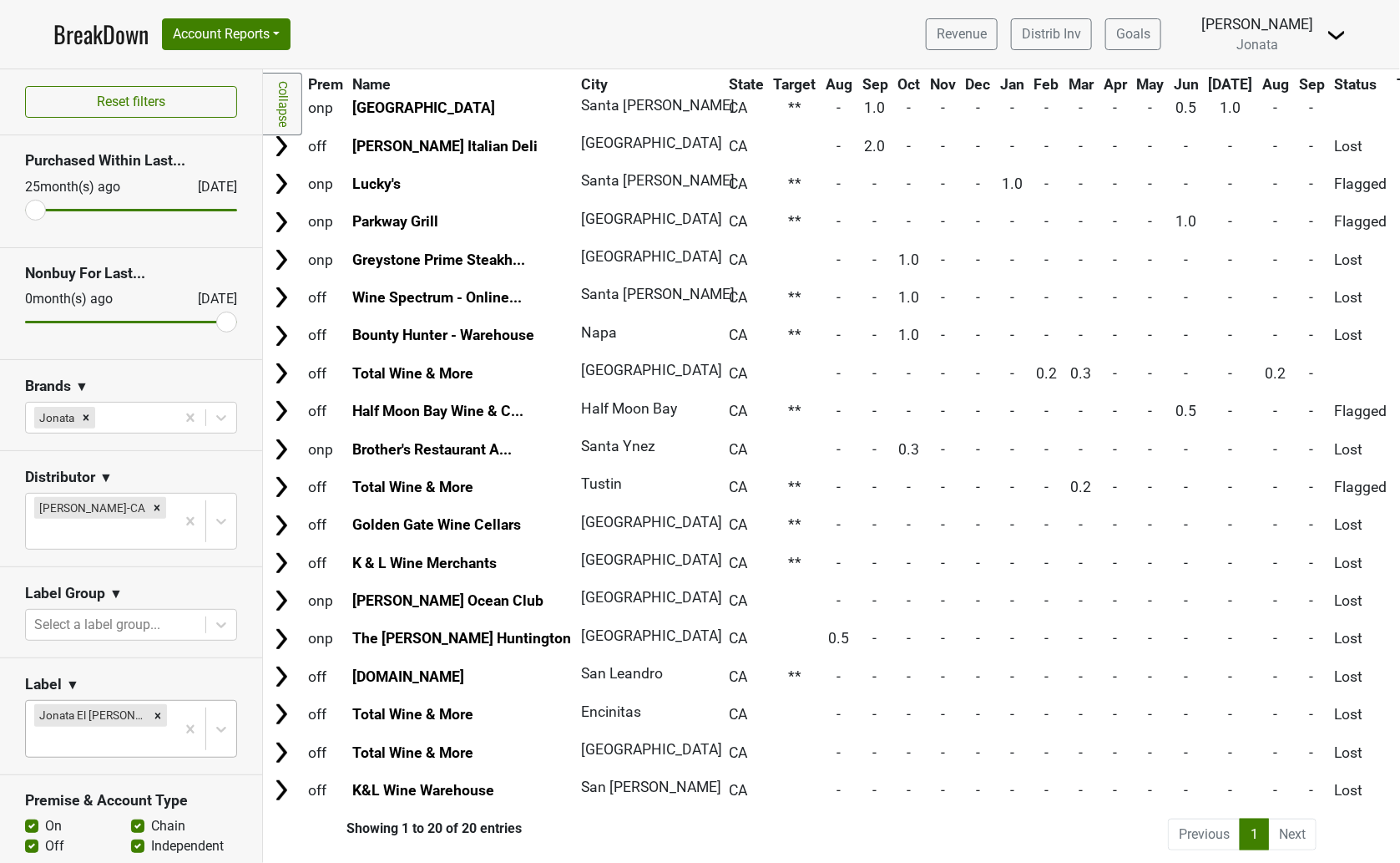
click at [1274, 819] on li "Next" at bounding box center [1293, 834] width 47 height 32
click at [1240, 823] on link "1" at bounding box center [1255, 834] width 29 height 32
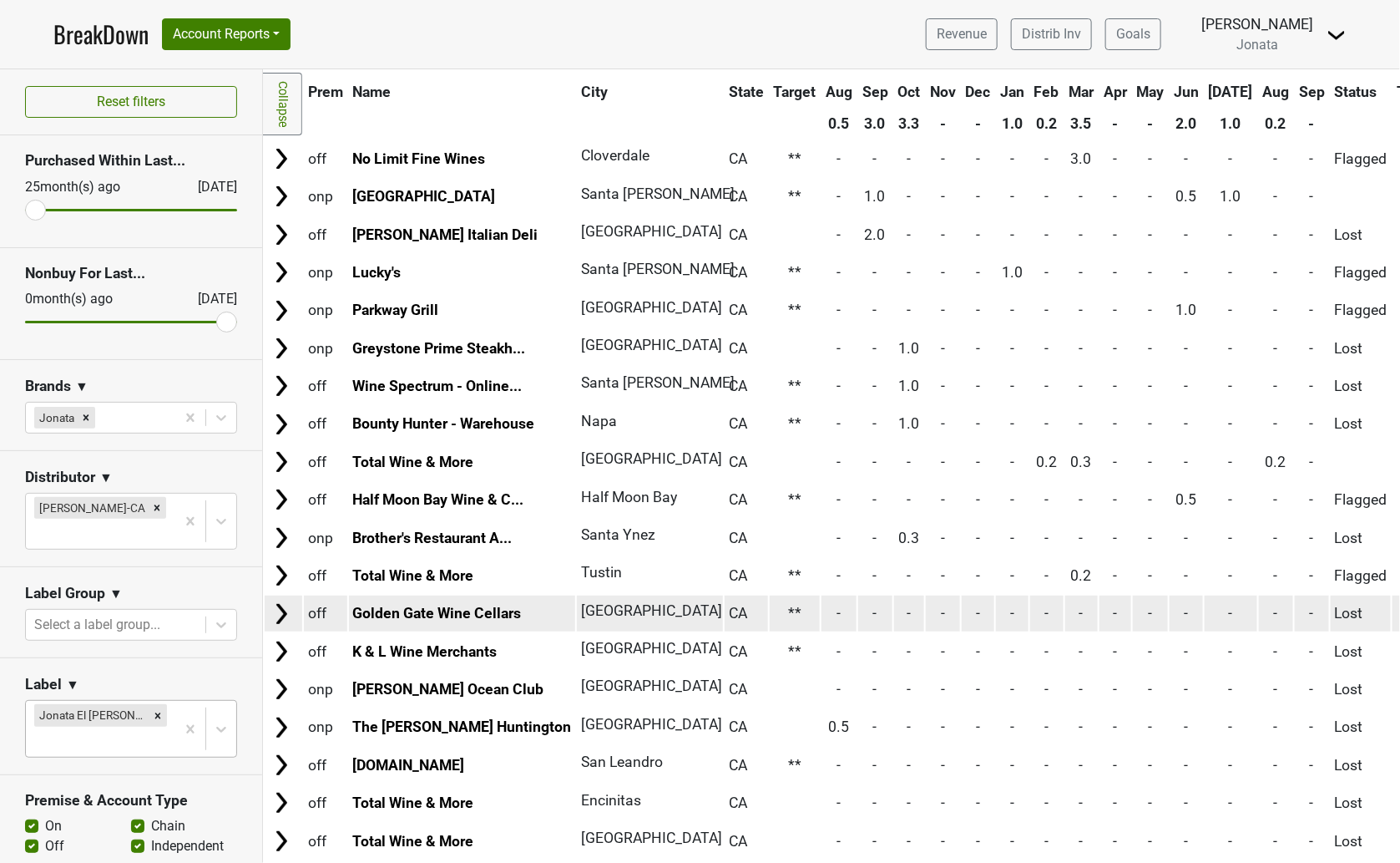
scroll to position [0, 0]
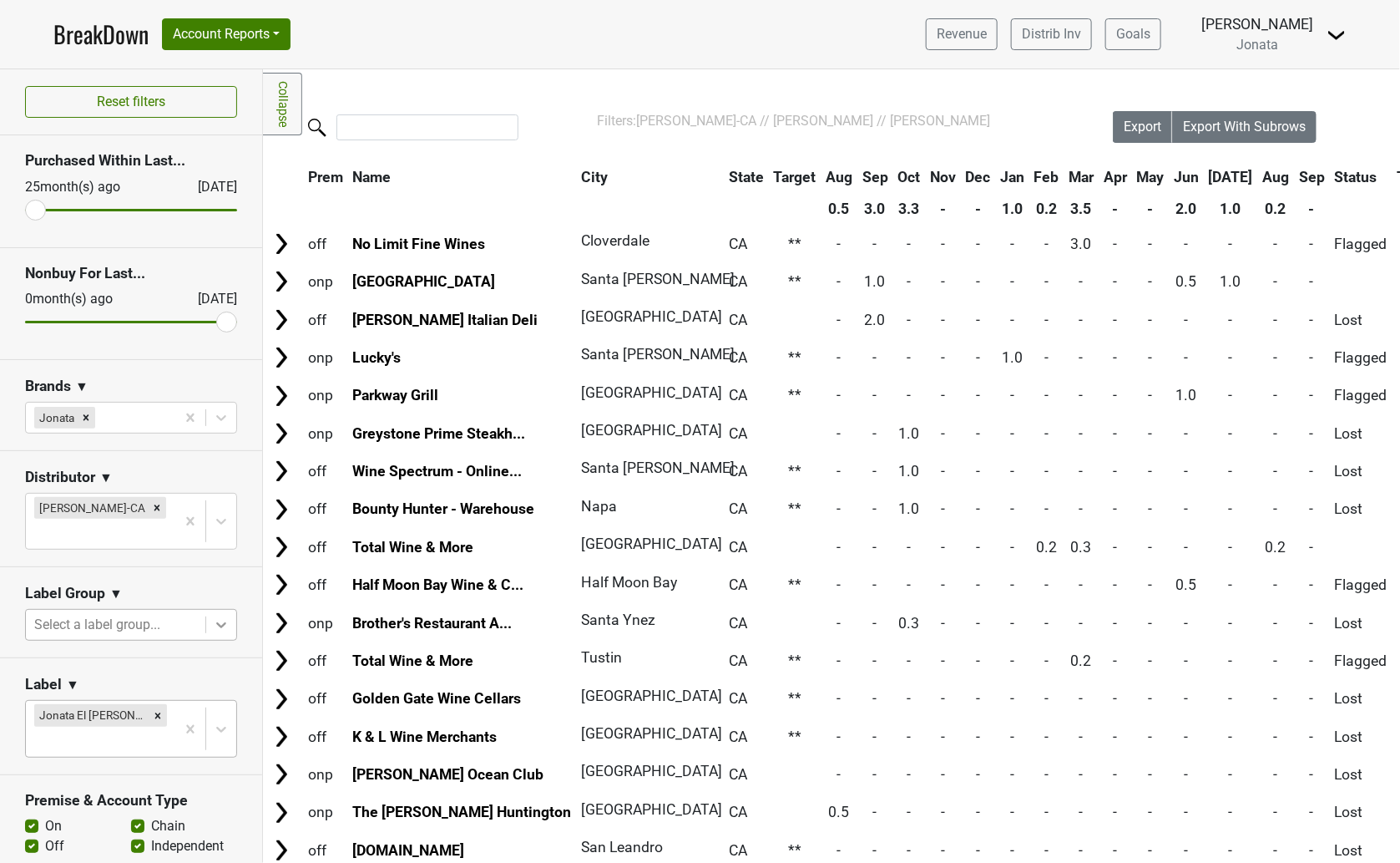
click at [213, 616] on icon at bounding box center [221, 624] width 16 height 16
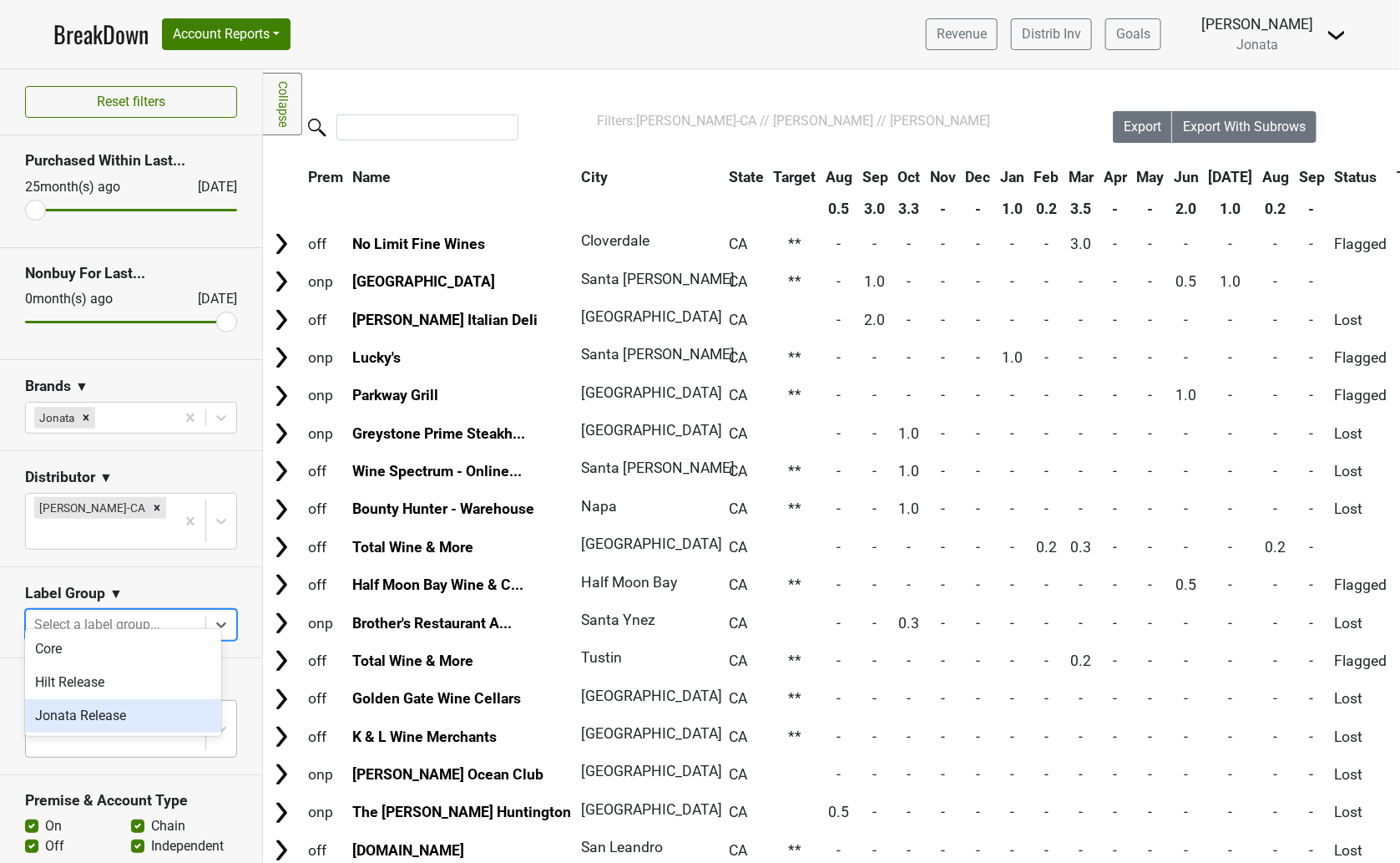
click at [101, 721] on div "Jonata Release" at bounding box center [123, 716] width 196 height 34
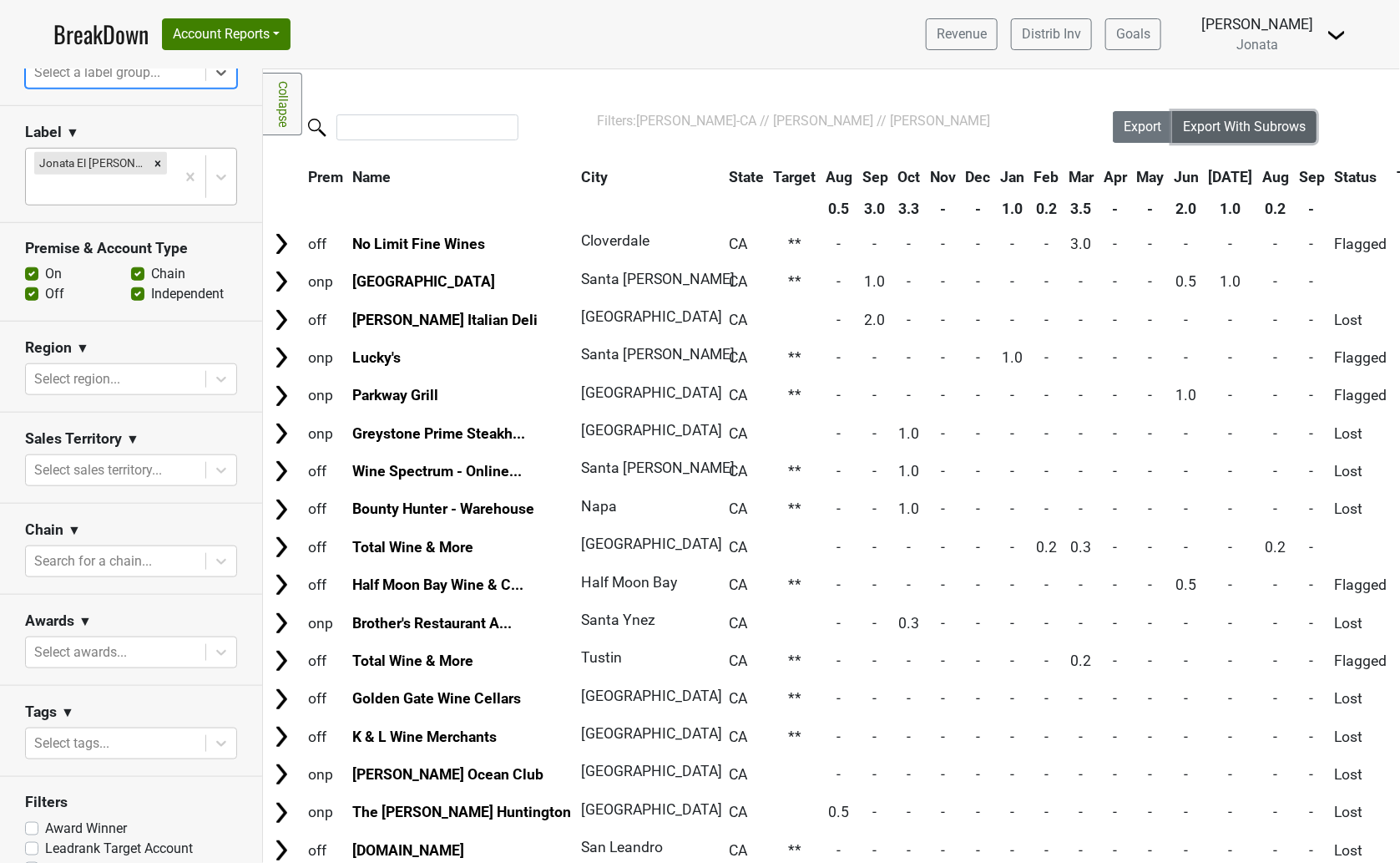
click at [1246, 118] on button "Export With Subrows" at bounding box center [1244, 126] width 144 height 32
drag, startPoint x: 174, startPoint y: 305, endPoint x: 114, endPoint y: 219, distance: 104.9
click at [174, 338] on div "Region ▼" at bounding box center [131, 350] width 212 height 25
click at [156, 160] on icon "Remove Jonata El Alma" at bounding box center [158, 163] width 6 height 6
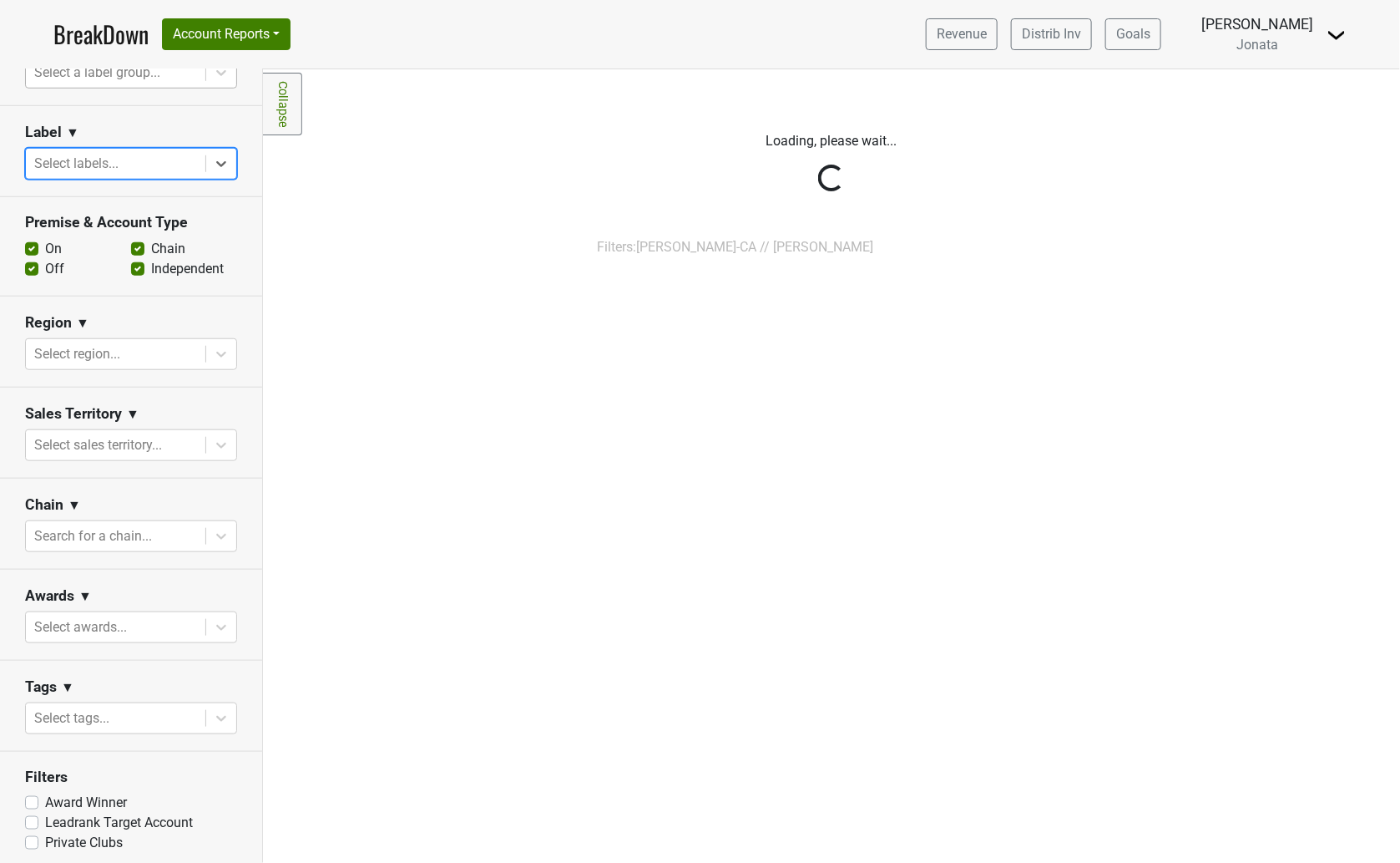
click at [95, 163] on section "Label ▼ Select is focused ,type to refine list, press Down to open the menu, pr…" at bounding box center [131, 151] width 262 height 91
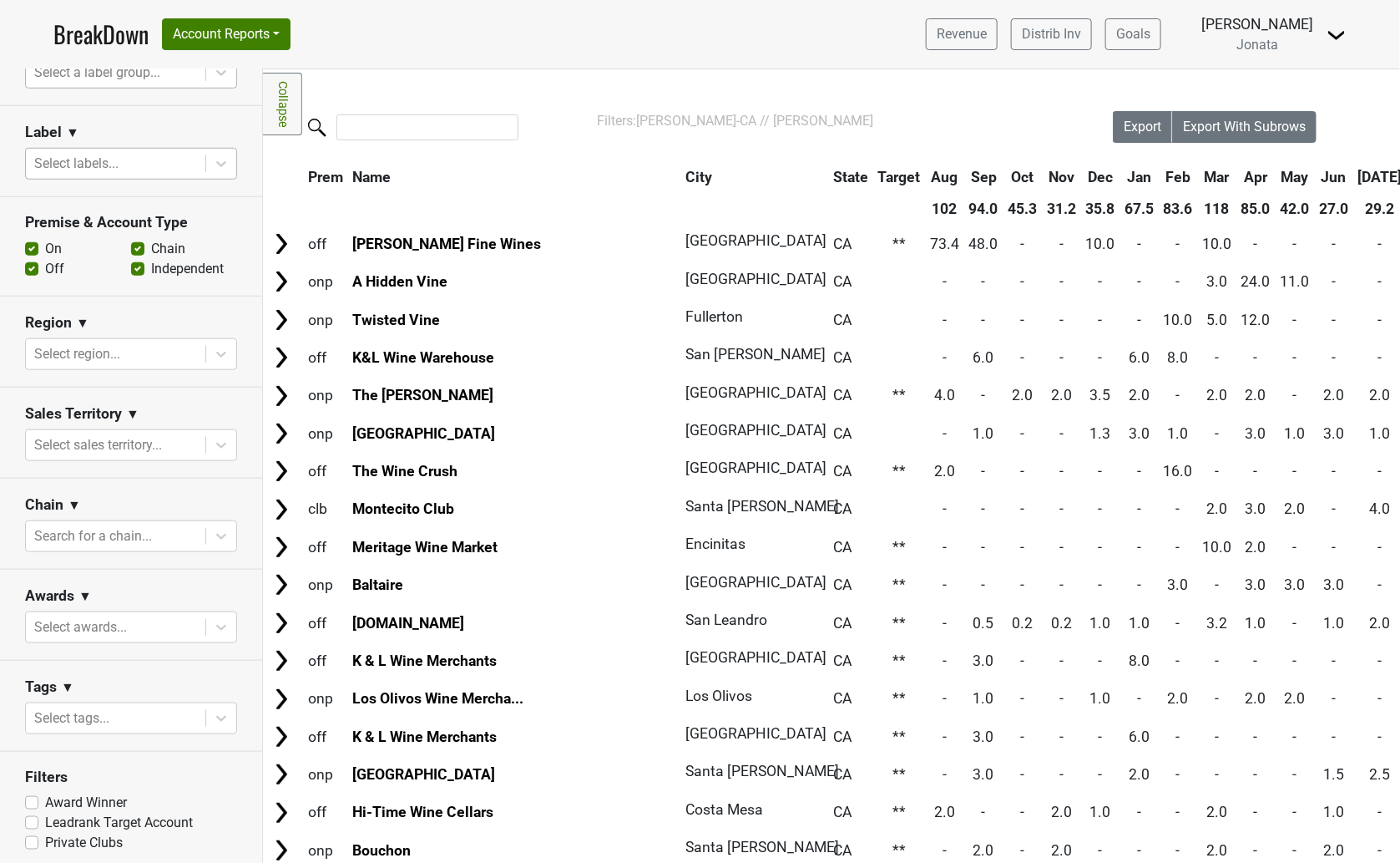
click at [94, 152] on div at bounding box center [115, 163] width 163 height 23
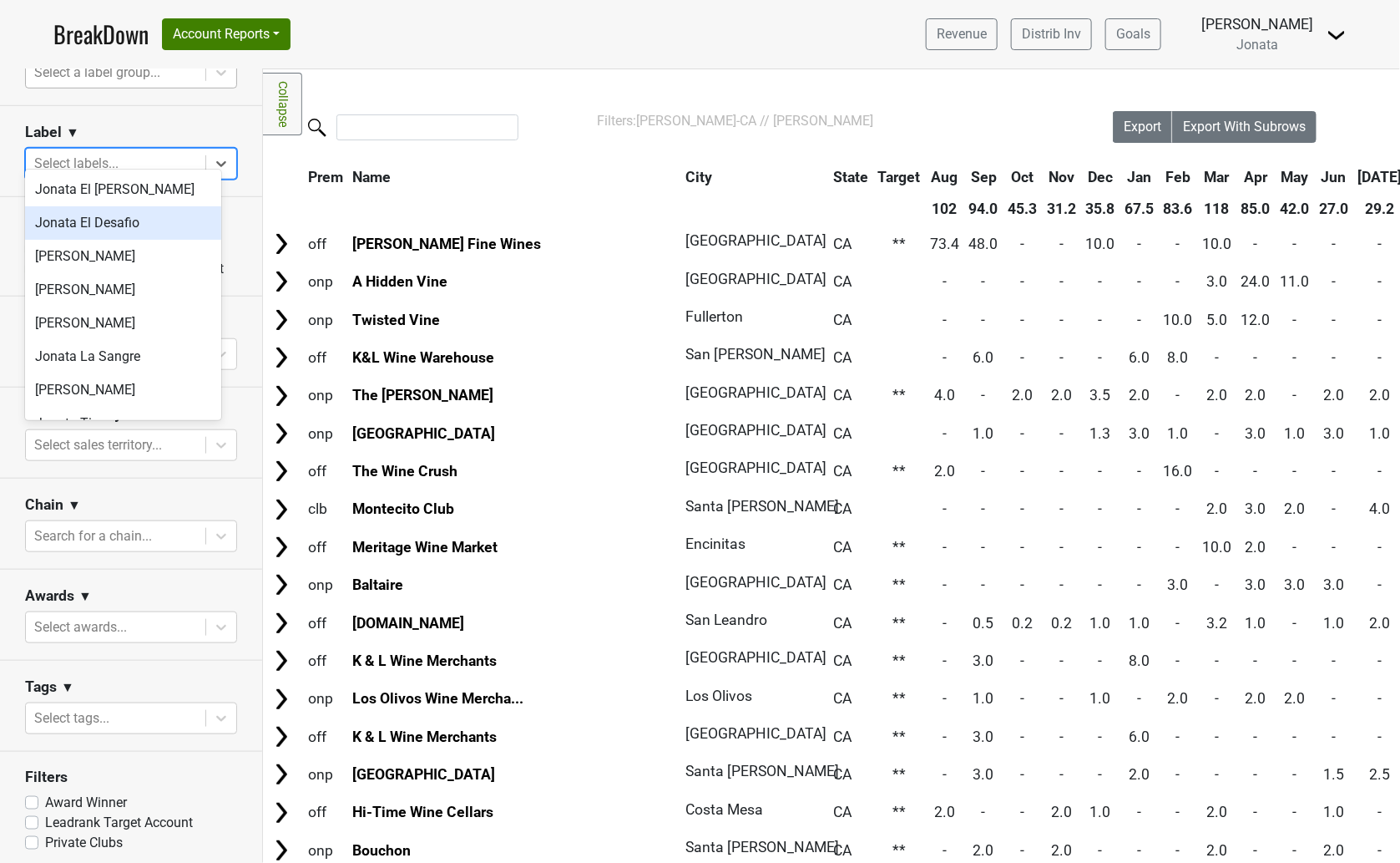
click at [97, 230] on div "Jonata El Desafio" at bounding box center [123, 223] width 196 height 34
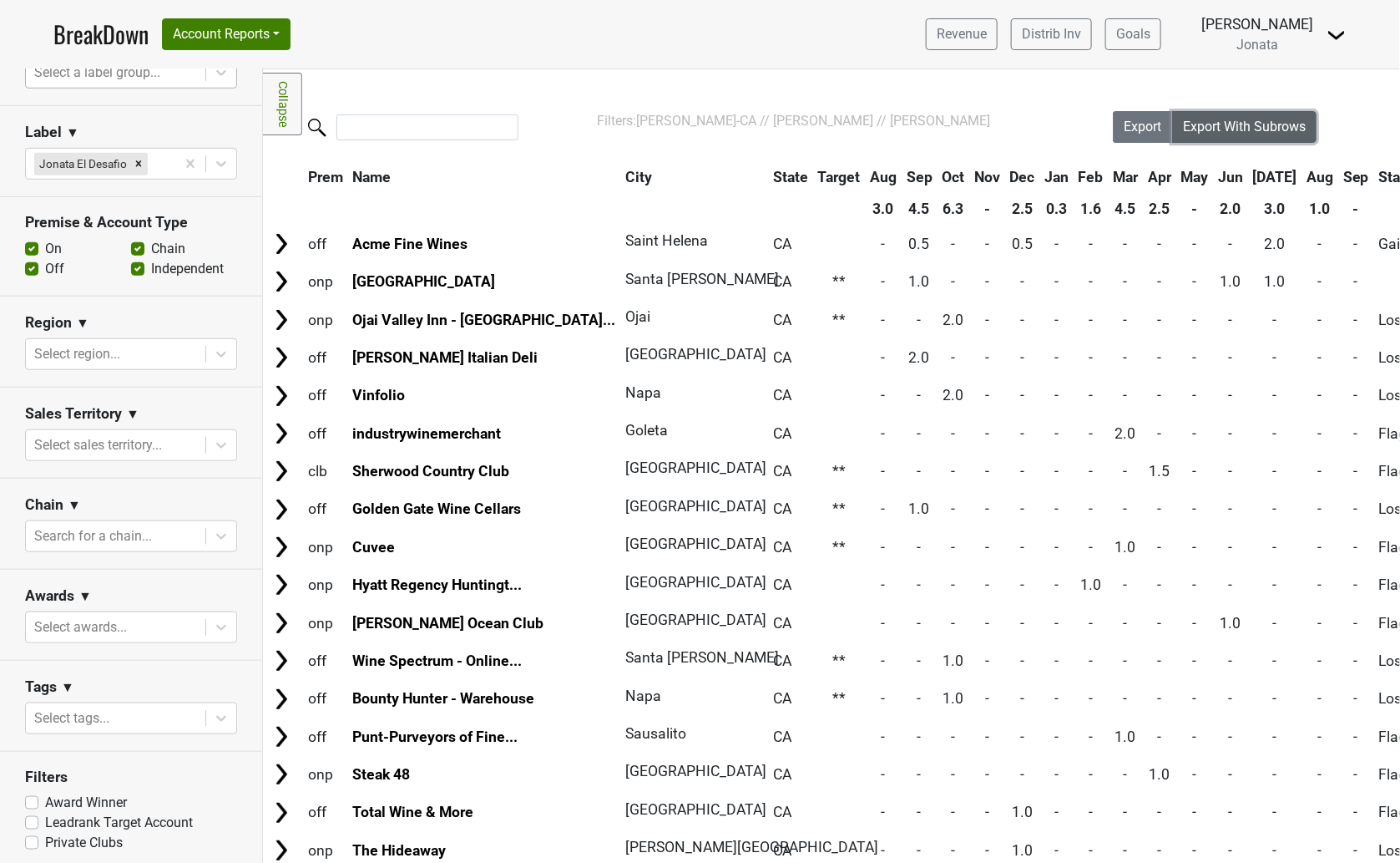
click at [1246, 131] on span "Export With Subrows" at bounding box center [1244, 126] width 123 height 15
click at [133, 320] on div "Region ▼" at bounding box center [131, 325] width 212 height 25
click at [138, 161] on icon "Remove Jonata El Desafio" at bounding box center [138, 163] width 6 height 6
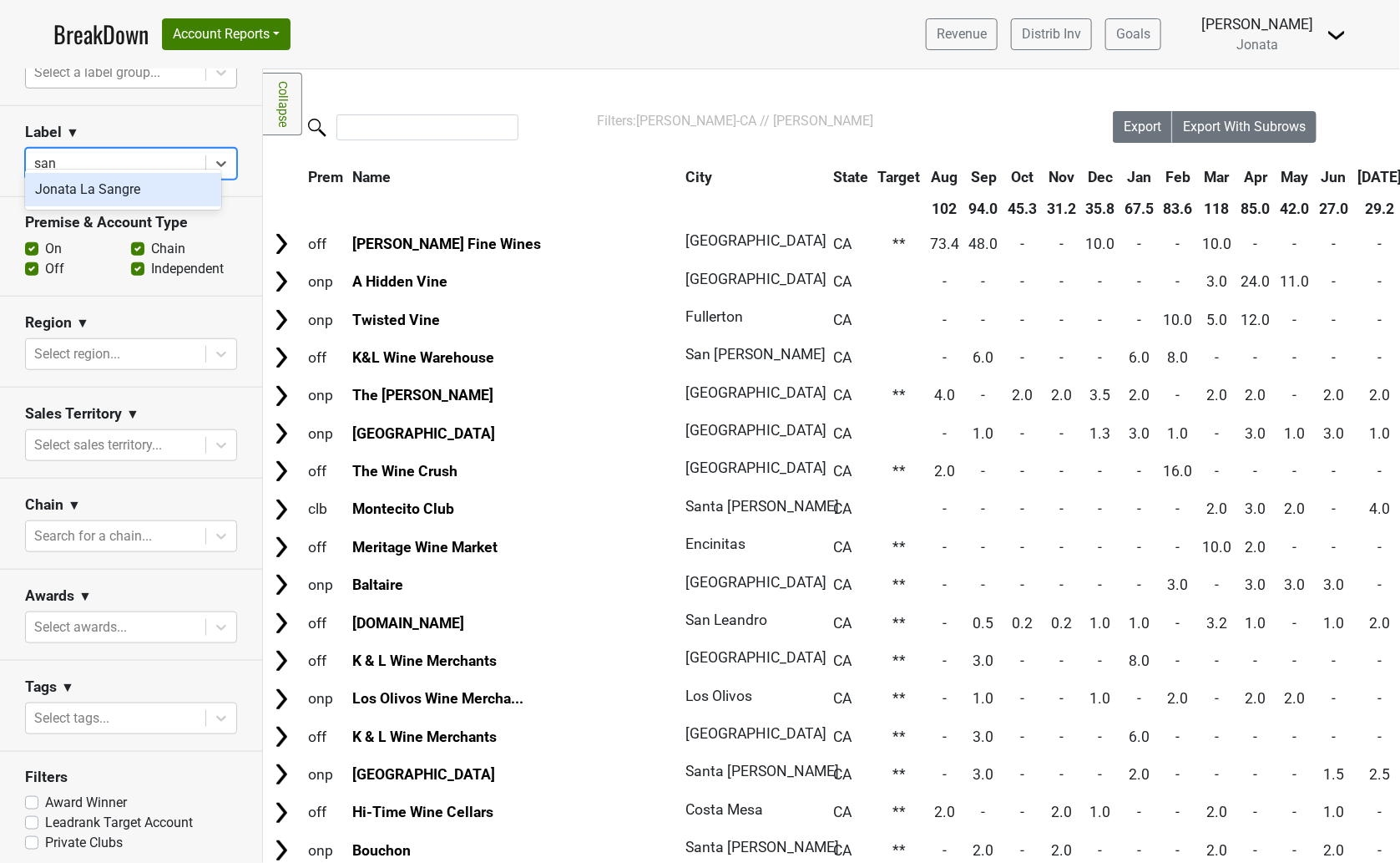
type input "sang"
click at [129, 193] on div "Jonata La Sangre" at bounding box center [123, 189] width 196 height 34
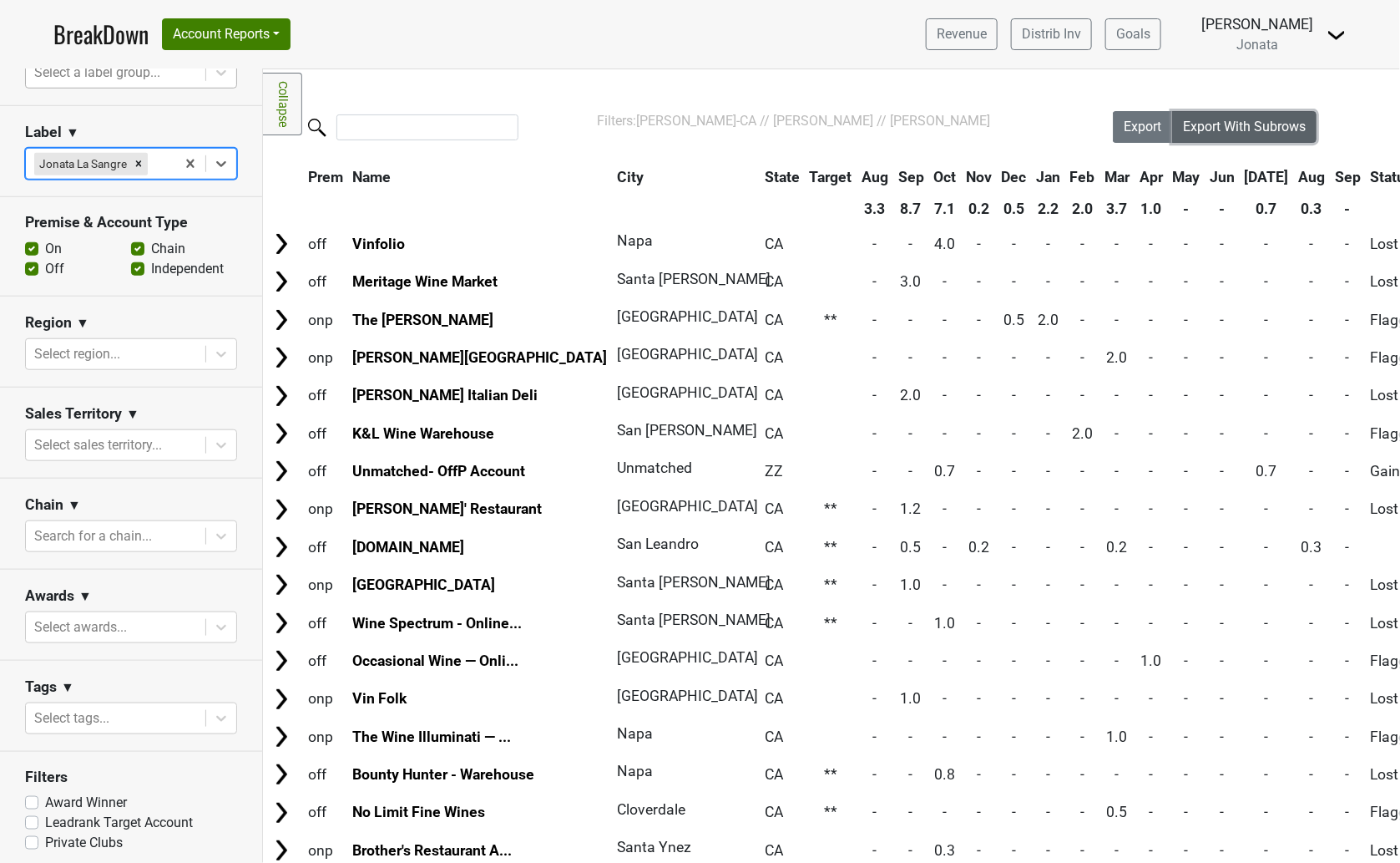
click at [1207, 132] on span "Export With Subrows" at bounding box center [1244, 126] width 123 height 15
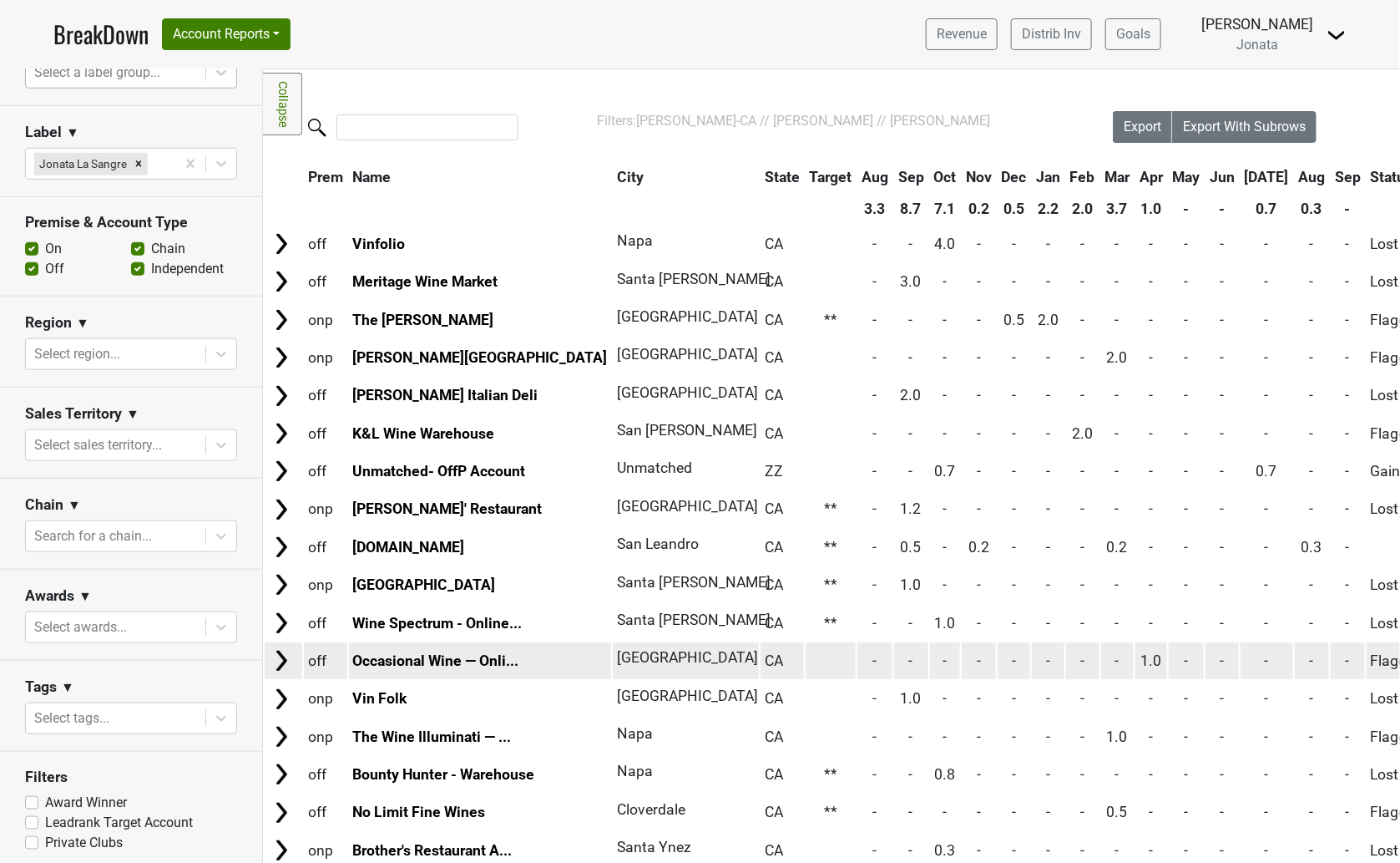
click at [1295, 644] on td "-" at bounding box center [1312, 661] width 35 height 36
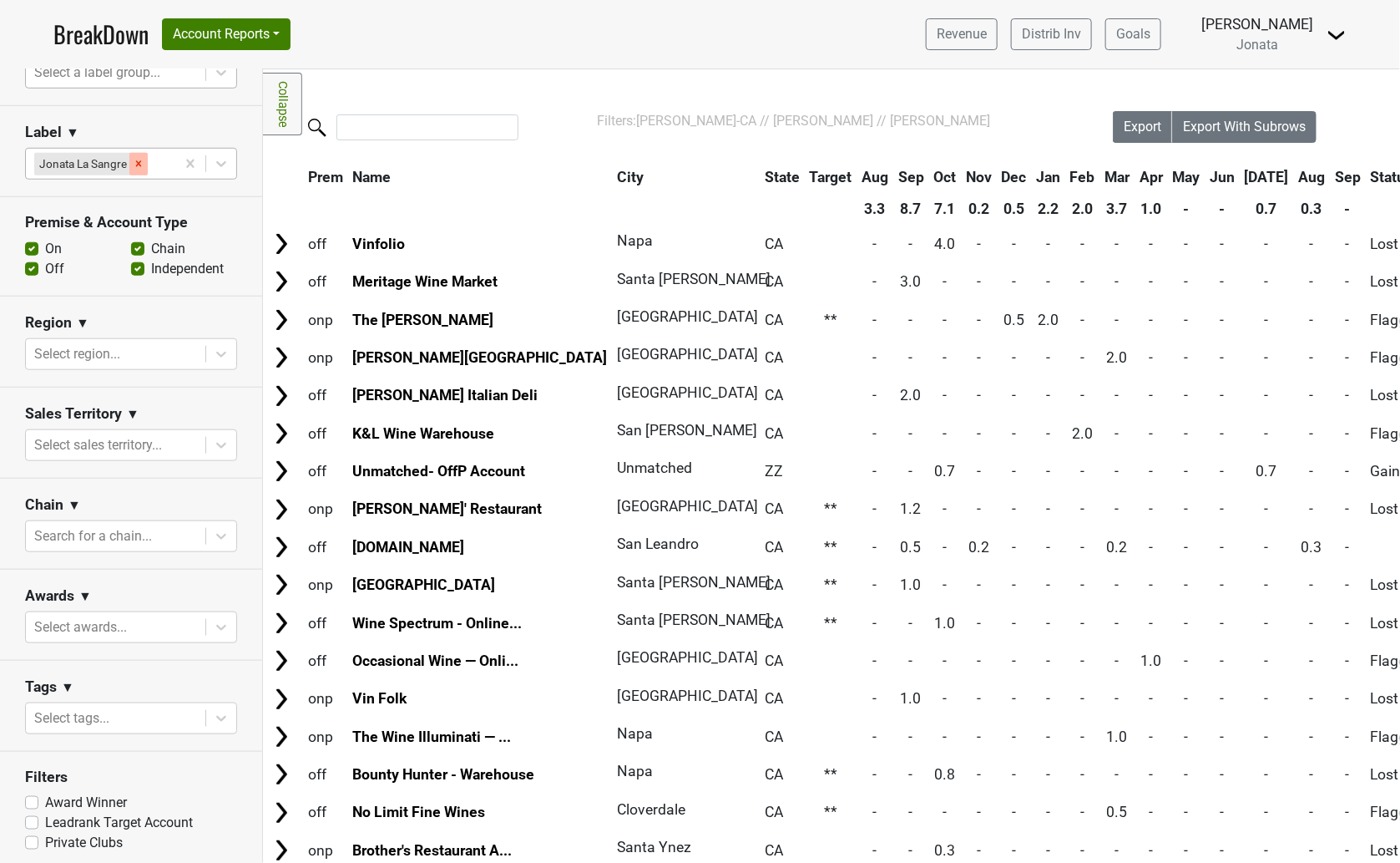
click at [140, 157] on icon "Remove Jonata La Sangre" at bounding box center [138, 163] width 12 height 12
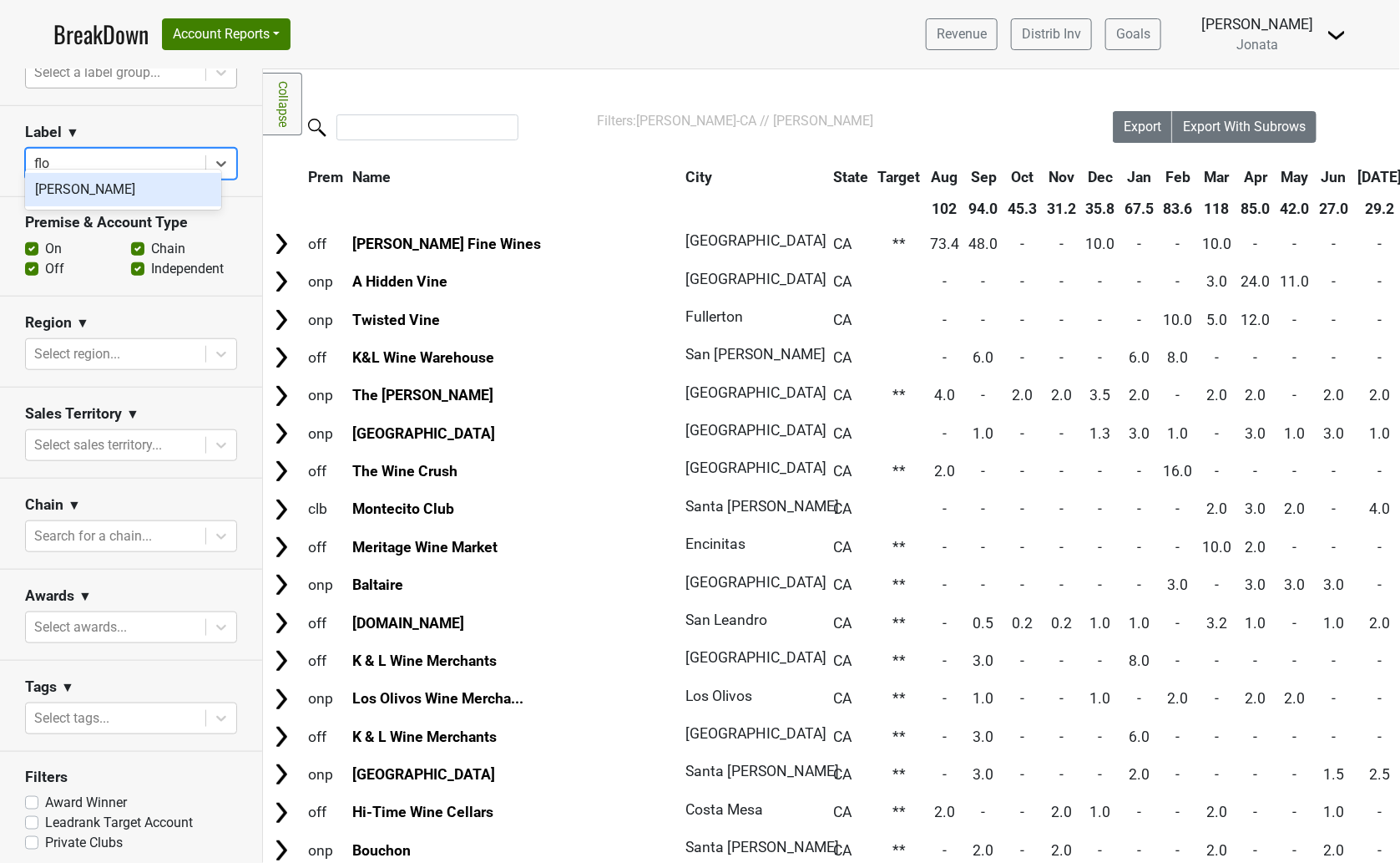
type input "[PERSON_NAME]"
click at [94, 190] on div "[PERSON_NAME]" at bounding box center [123, 189] width 196 height 34
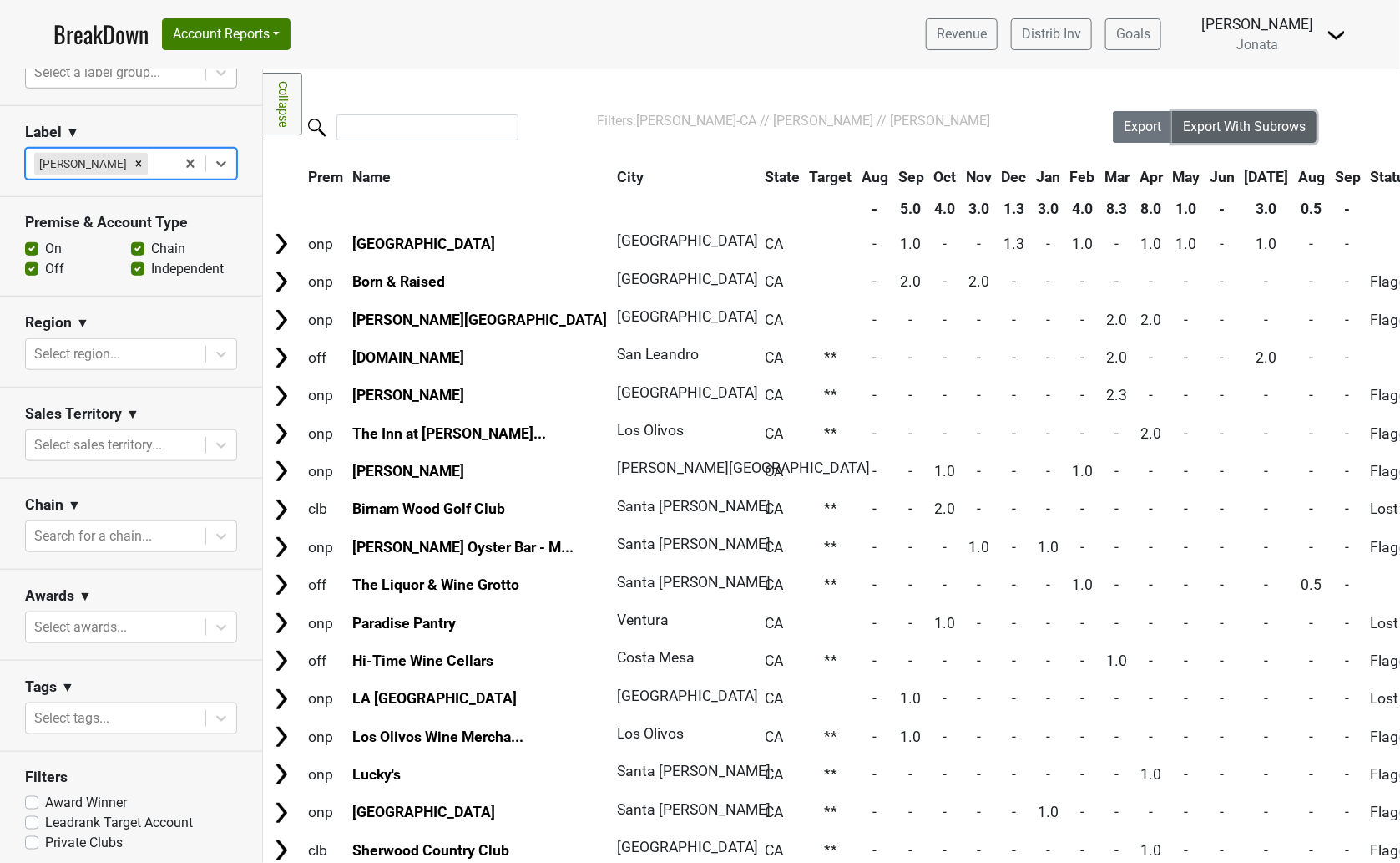
click at [1207, 129] on span "Export With Subrows" at bounding box center [1244, 126] width 123 height 15
